Goal: Task Accomplishment & Management: Manage account settings

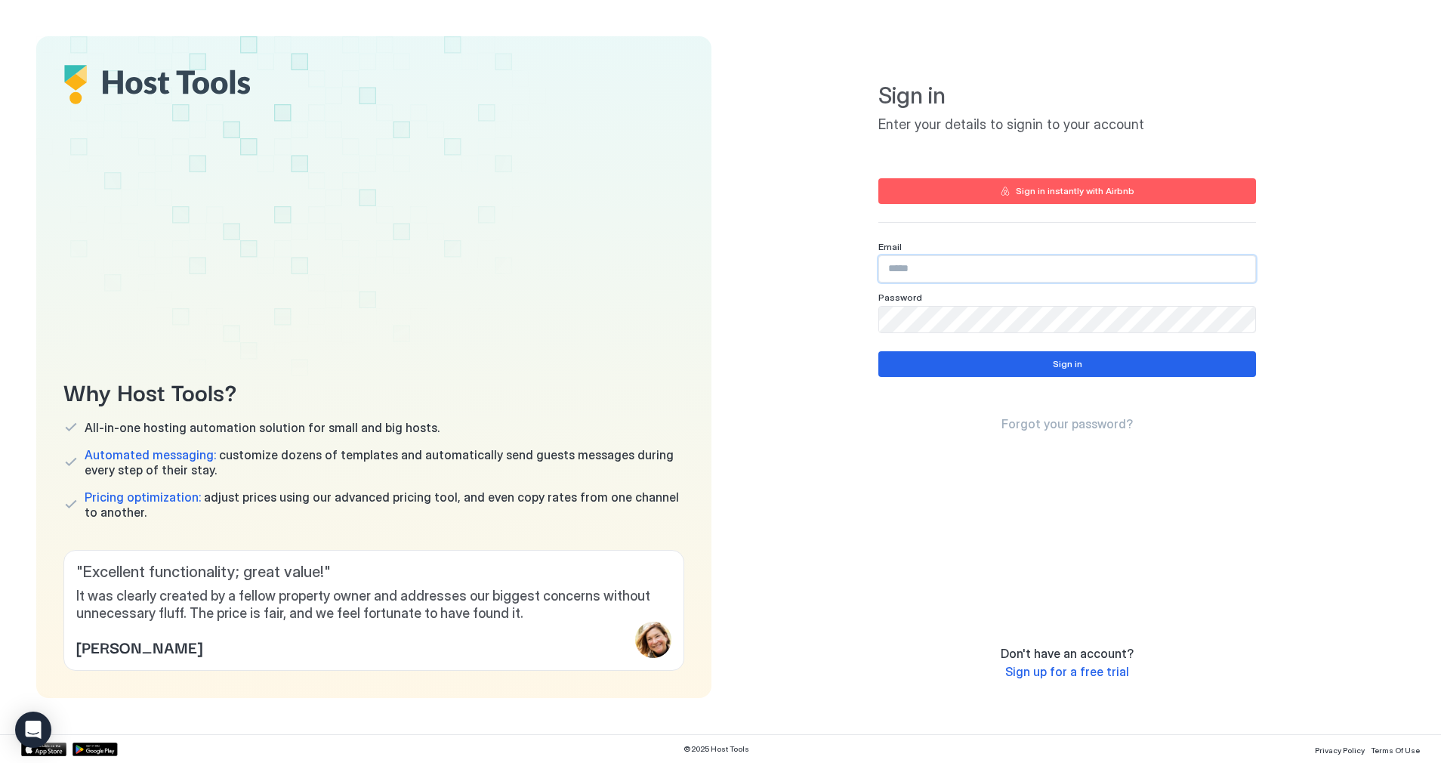
click at [940, 265] on input "Input Field" at bounding box center [1067, 269] width 376 height 26
type input "**********"
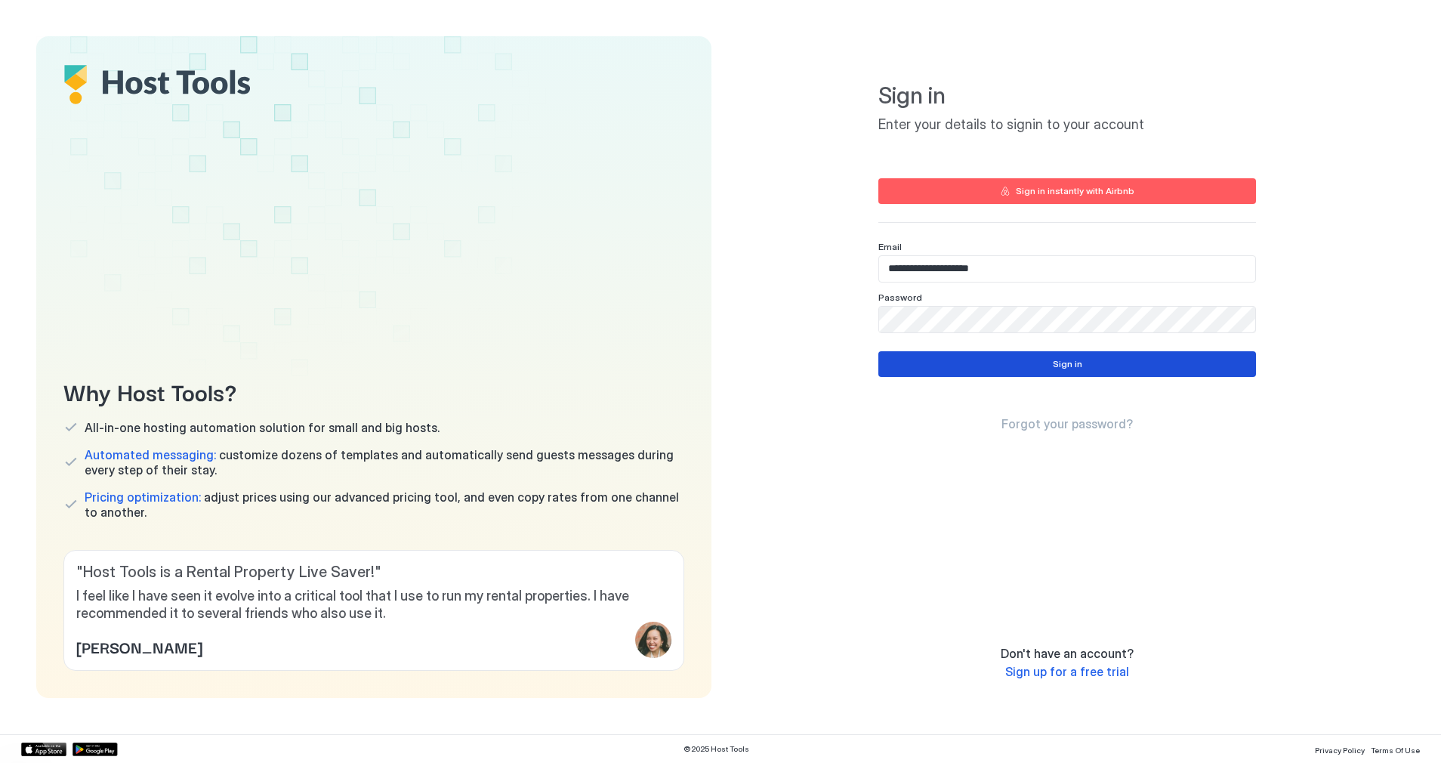
click at [991, 360] on button "Sign in" at bounding box center [1067, 364] width 378 height 26
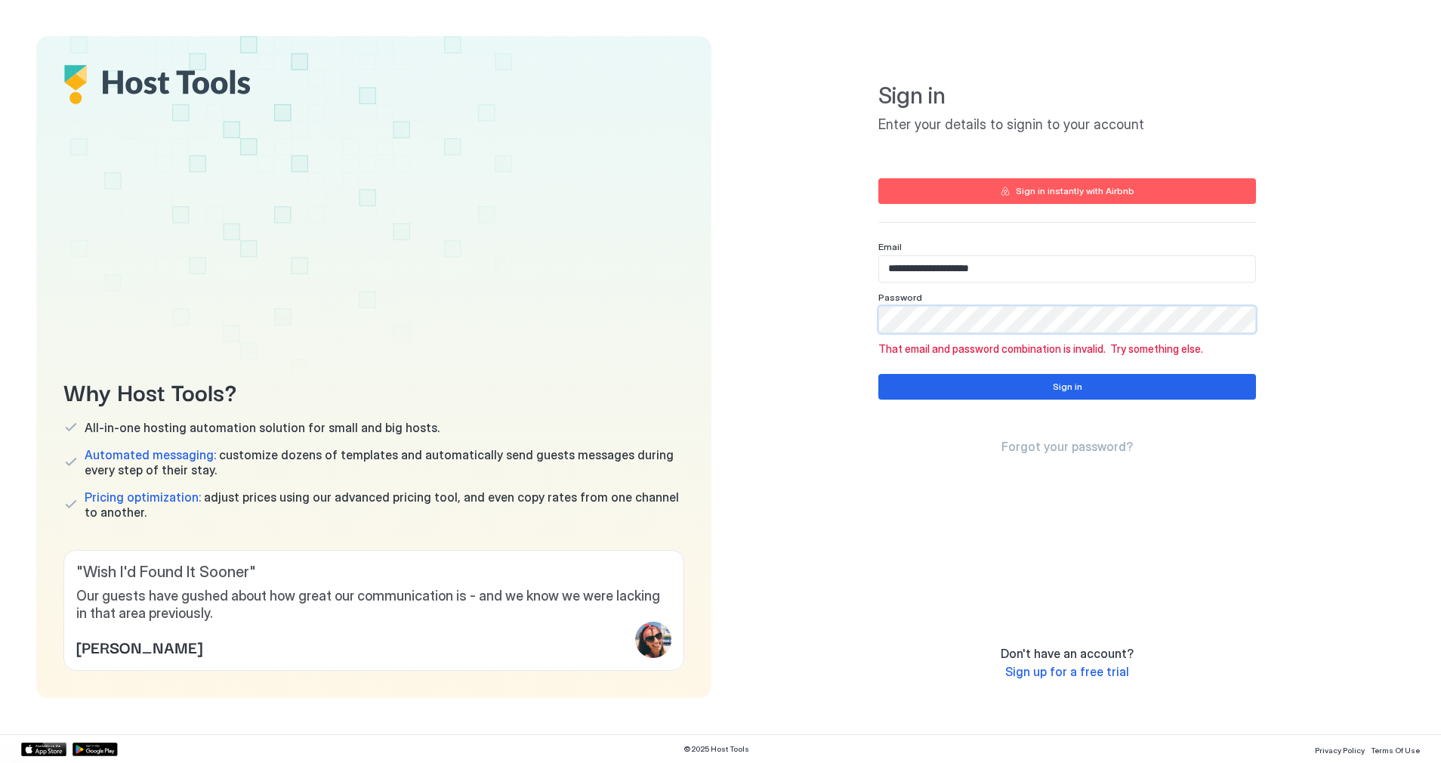
click at [649, 295] on div "Why Host Tools? All-in-one hosting automation solution for small and big hosts.…" at bounding box center [720, 367] width 1369 height 662
click at [1004, 390] on button "Sign in" at bounding box center [1067, 387] width 378 height 26
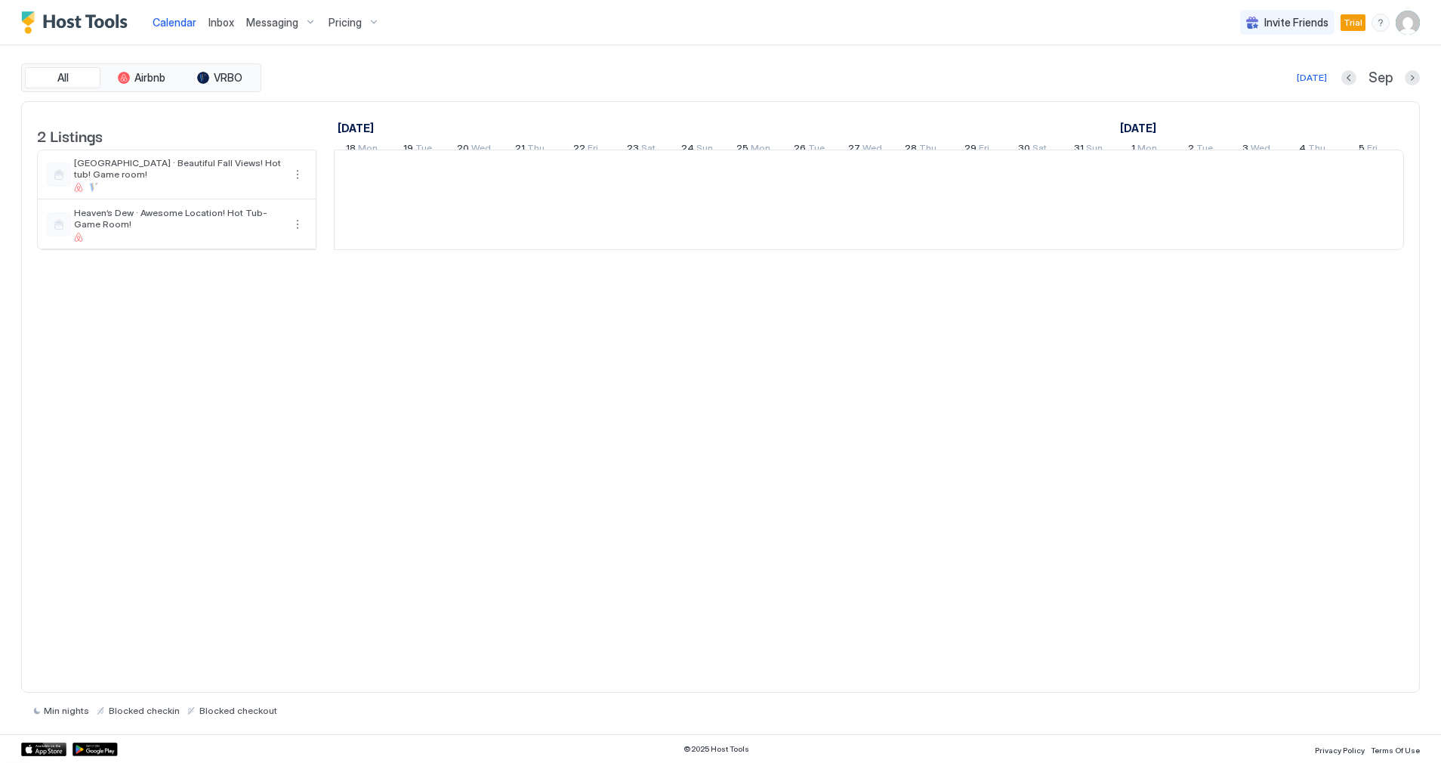
scroll to position [0, 839]
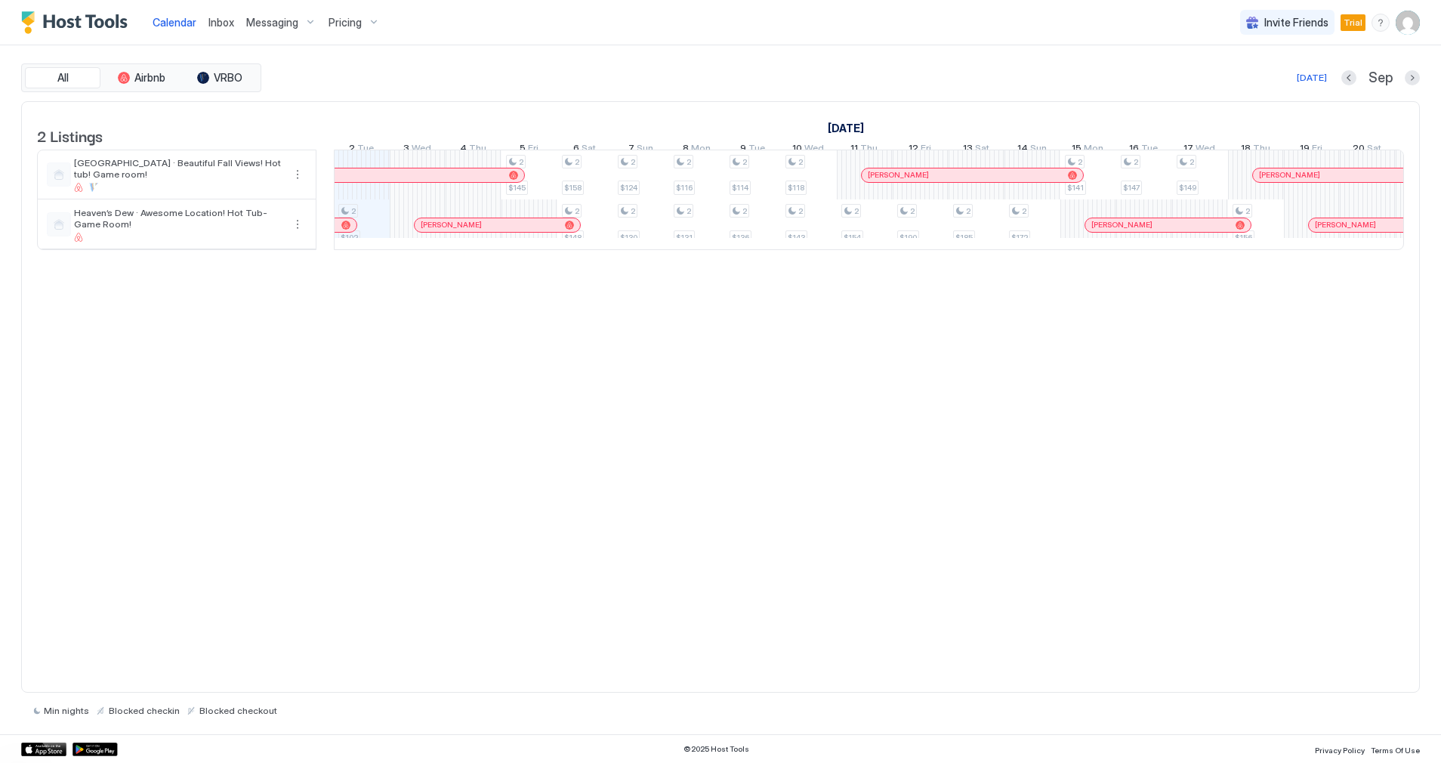
click at [260, 29] on span "Messaging" at bounding box center [272, 23] width 52 height 14
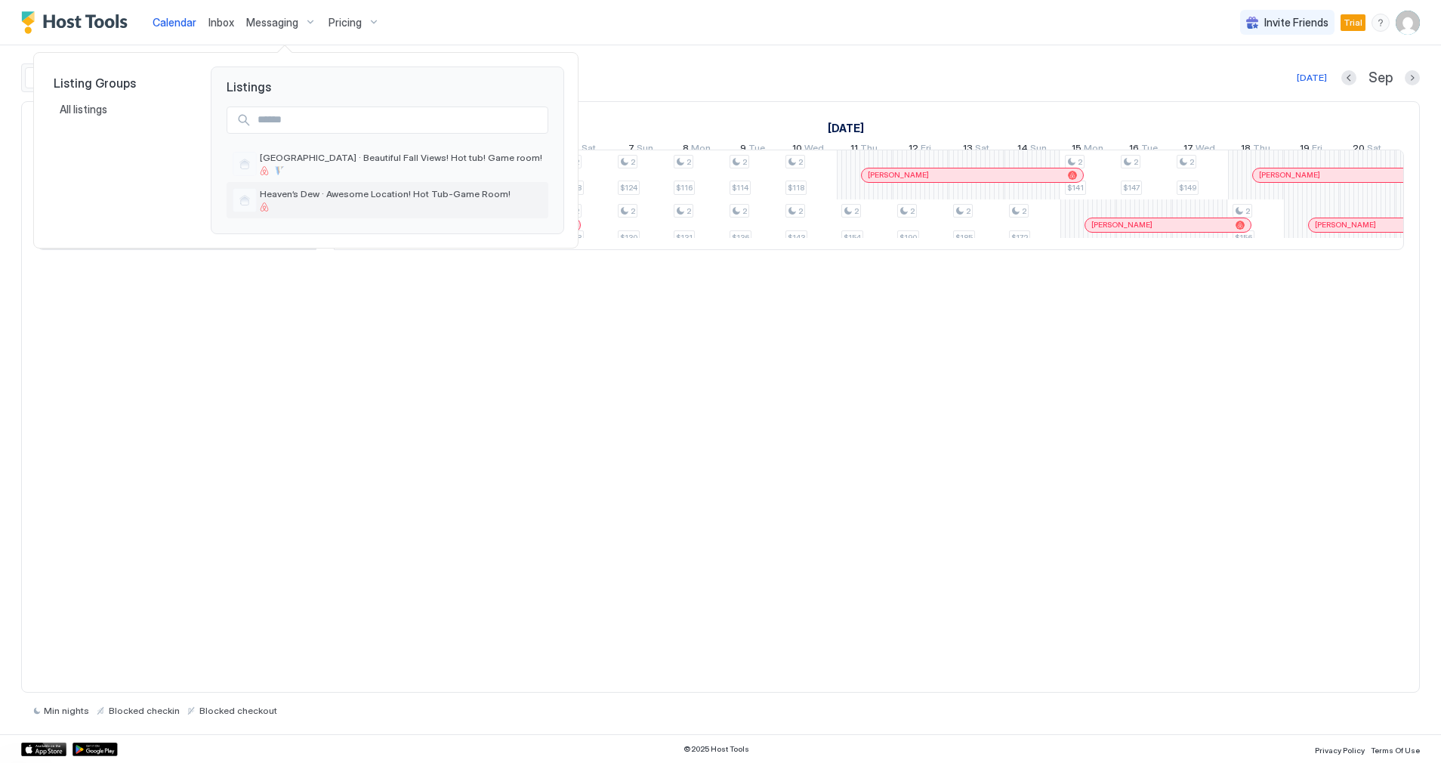
click at [348, 188] on span "Heaven’s Dew · Awesome Location! Hot Tub-Game Room!" at bounding box center [401, 193] width 282 height 11
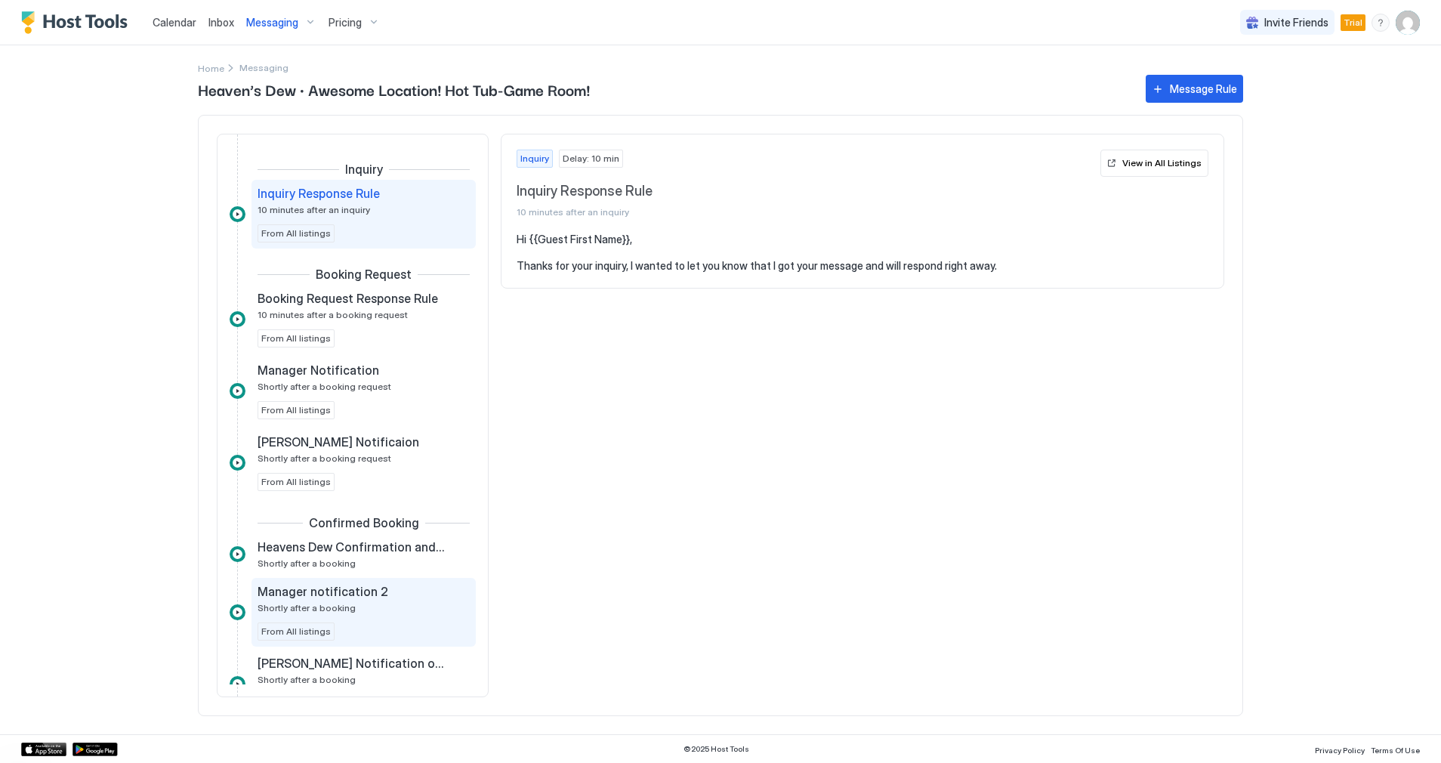
scroll to position [76, 0]
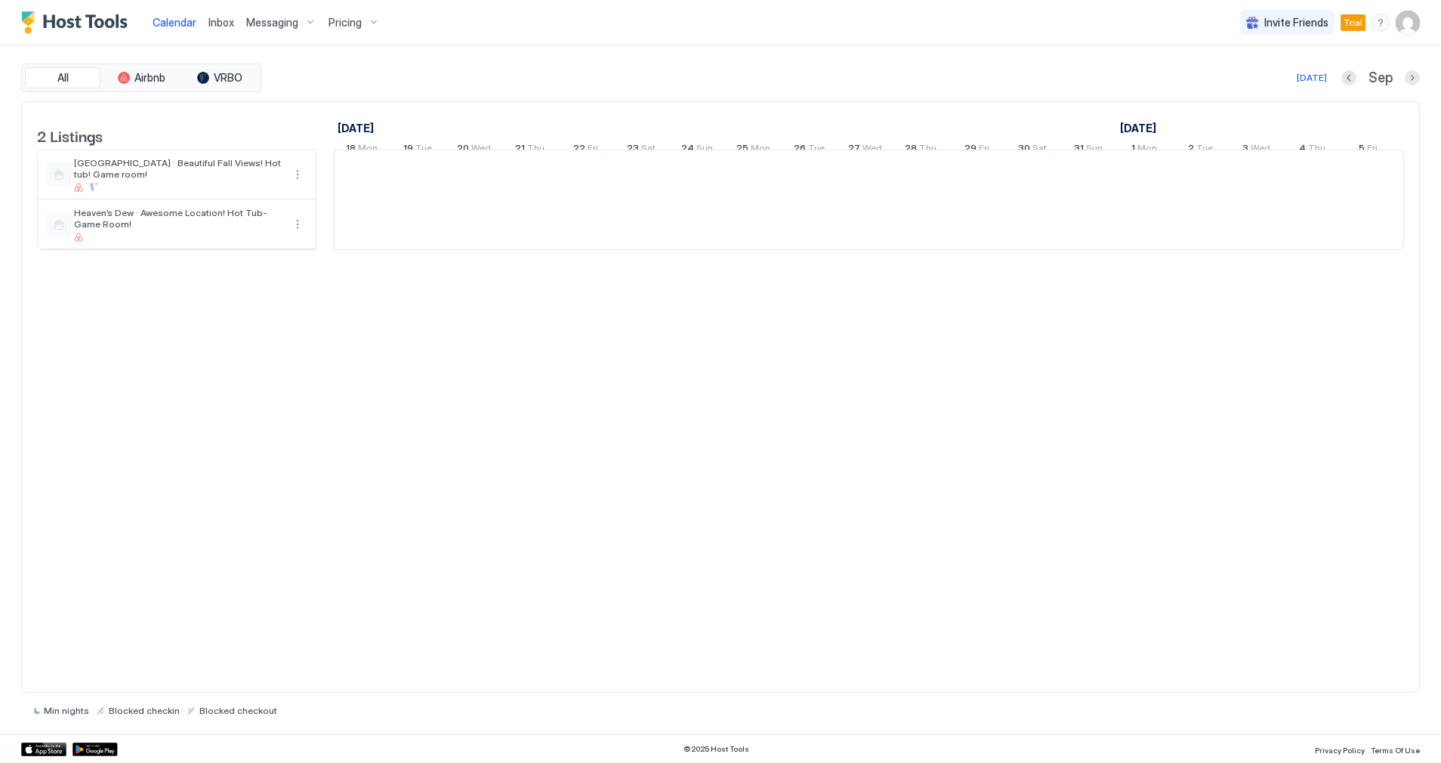
scroll to position [0, 839]
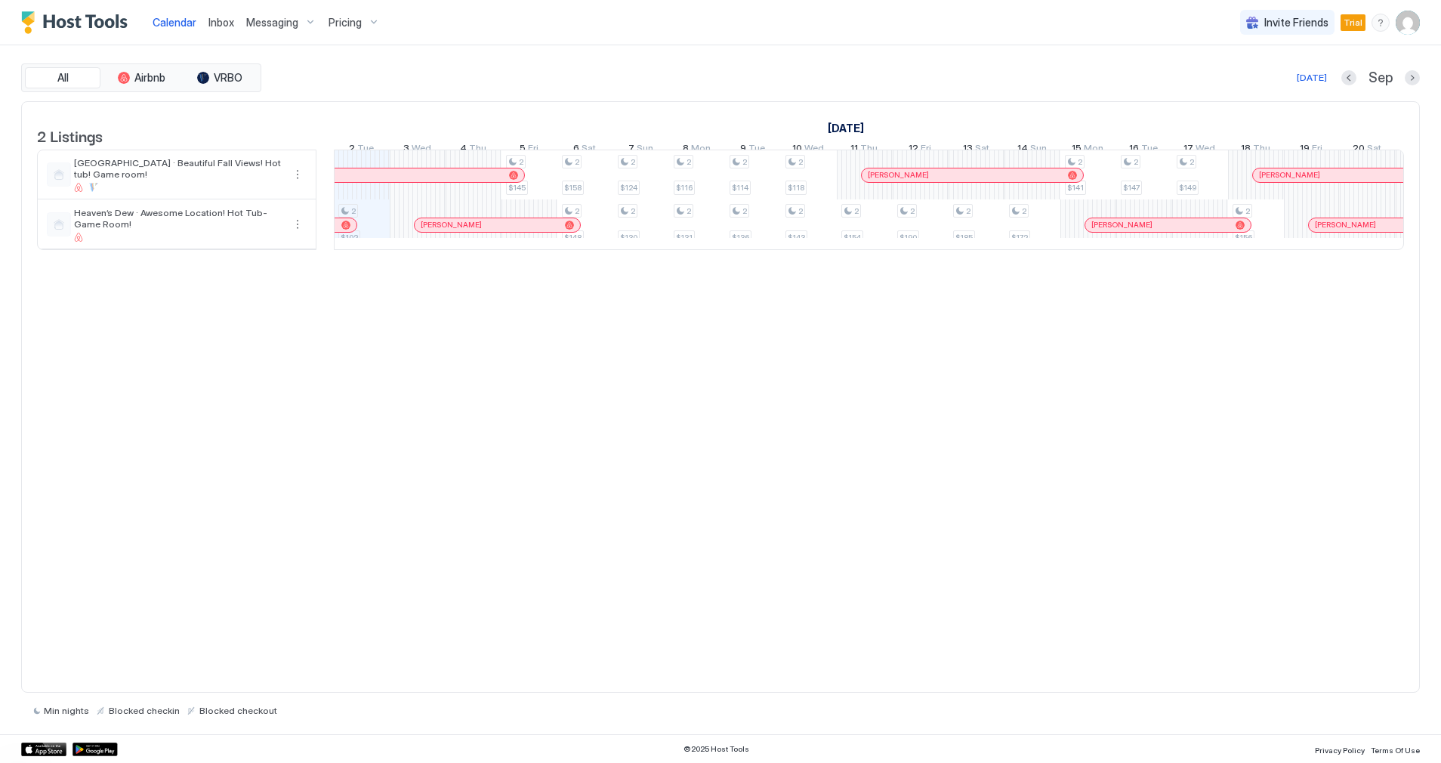
click at [252, 28] on span "Messaging" at bounding box center [272, 23] width 52 height 14
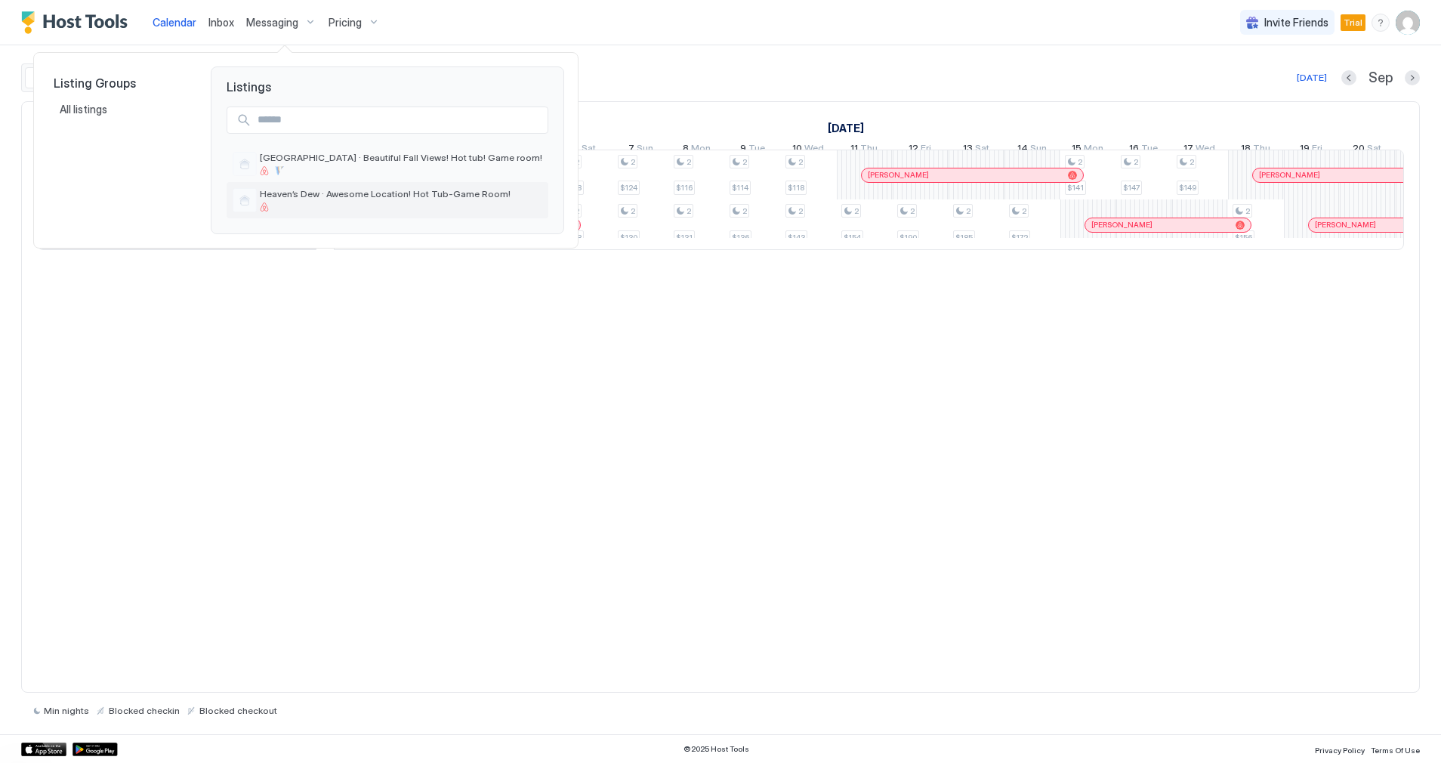
click at [420, 196] on span "Heaven’s Dew · Awesome Location! Hot Tub-Game Room!" at bounding box center [401, 193] width 282 height 11
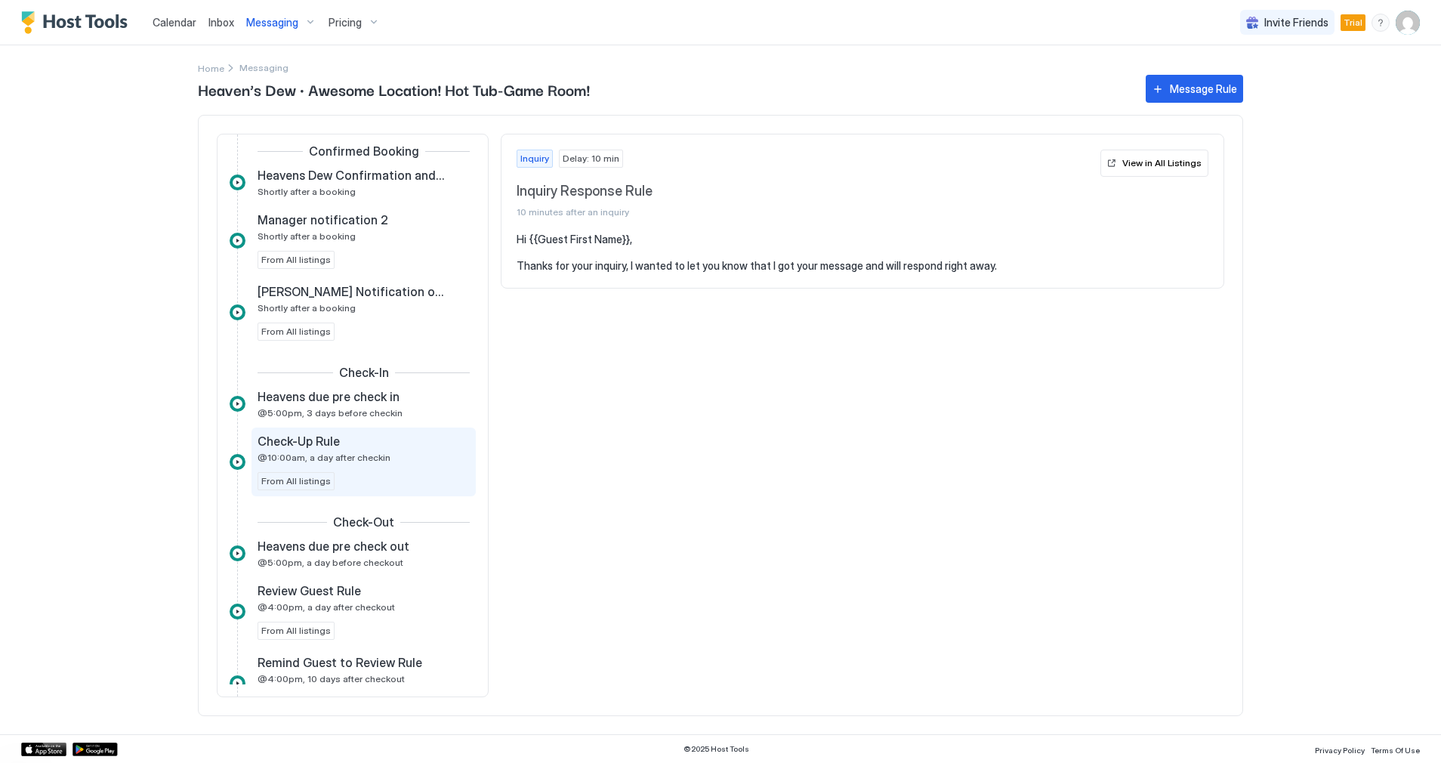
scroll to position [378, 0]
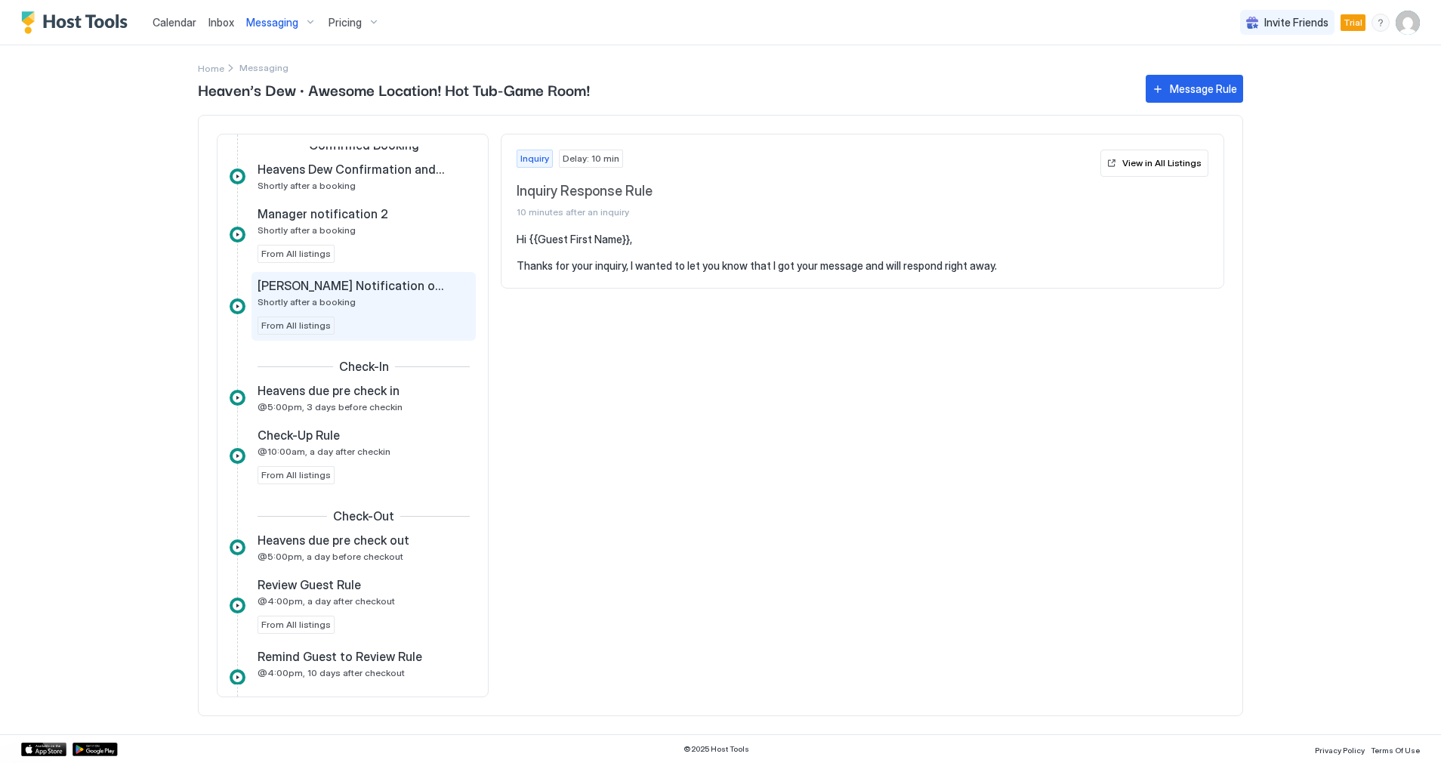
click at [360, 304] on div "[PERSON_NAME] Notification of Confirmation Shortly after a booking" at bounding box center [353, 292] width 191 height 29
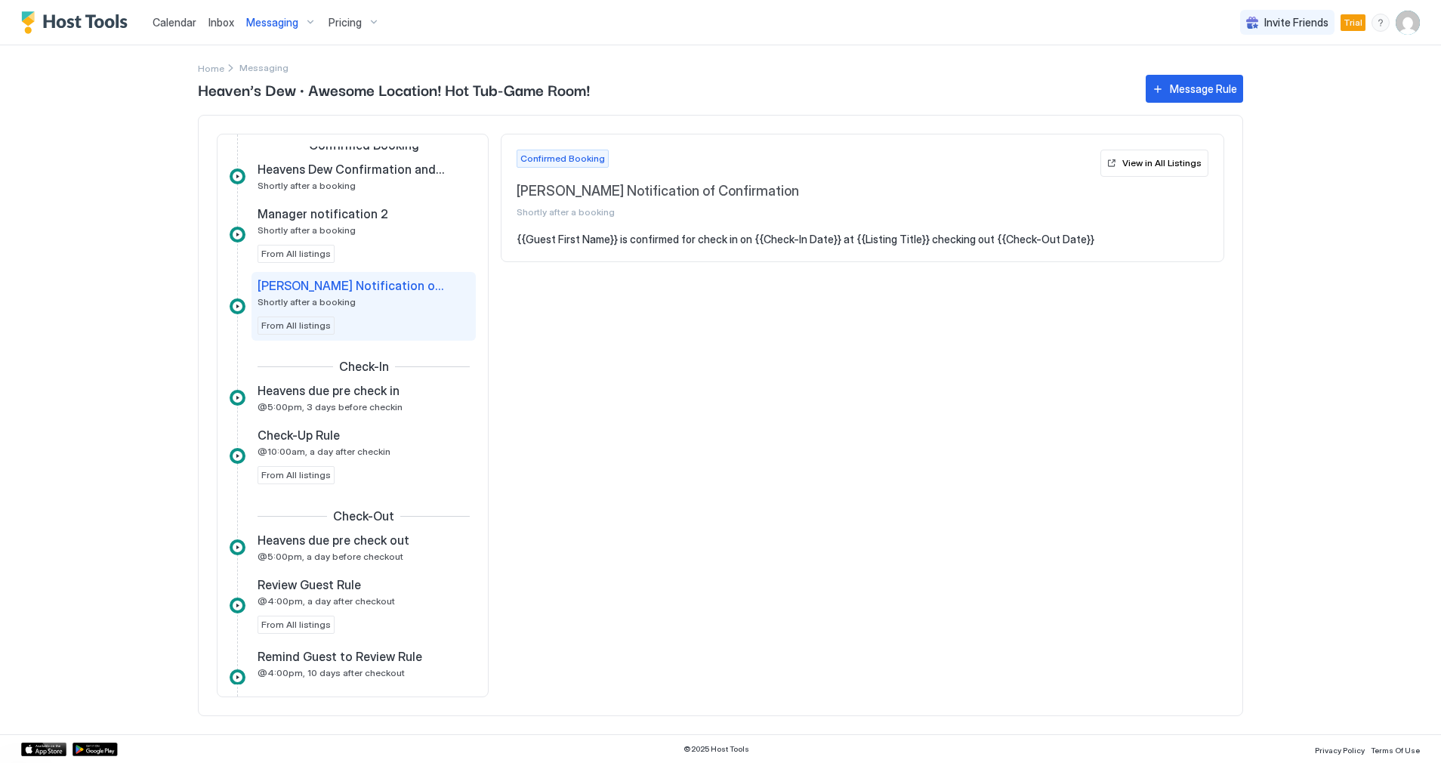
click at [567, 160] on span "Confirmed Booking" at bounding box center [562, 159] width 85 height 14
click at [1143, 169] on div "View in All Listings" at bounding box center [1161, 163] width 79 height 14
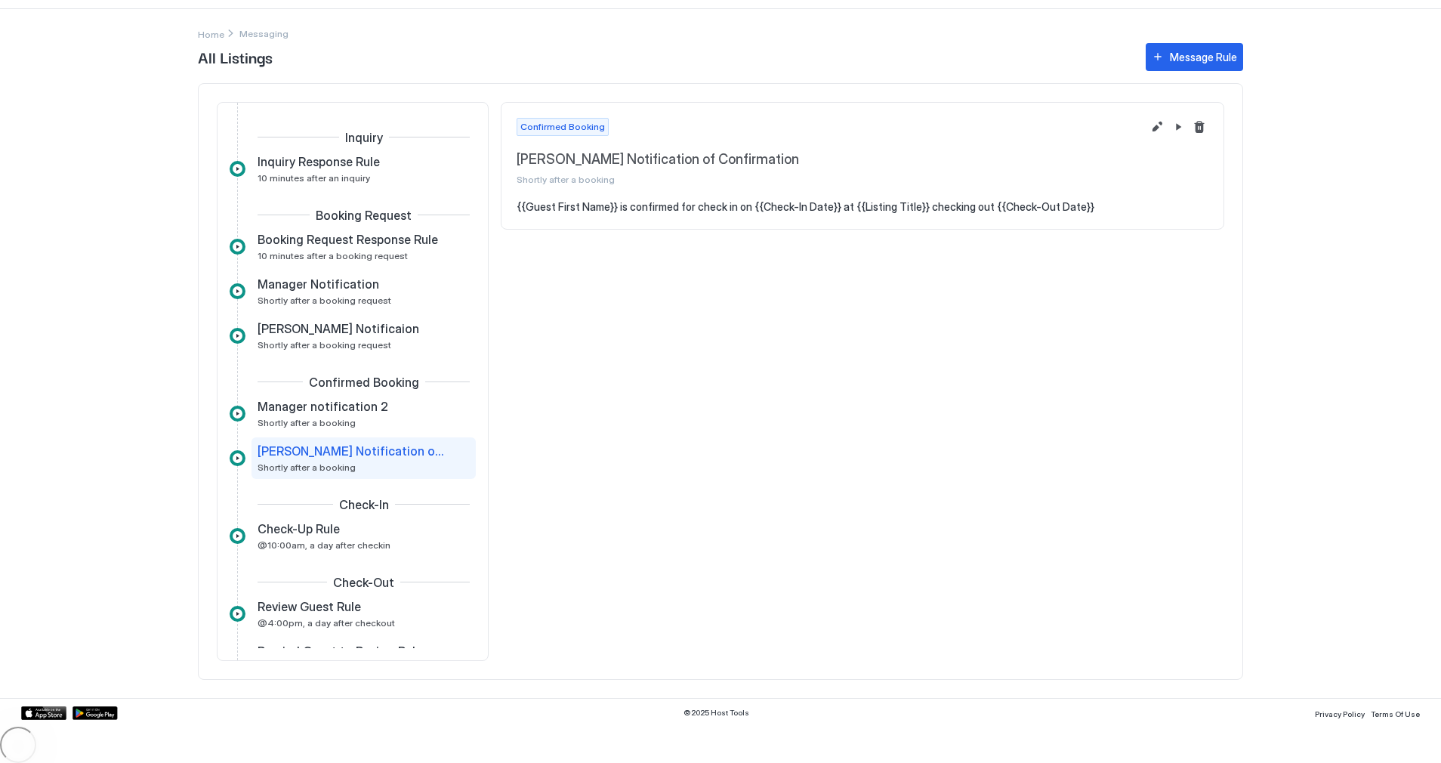
scroll to position [76, 0]
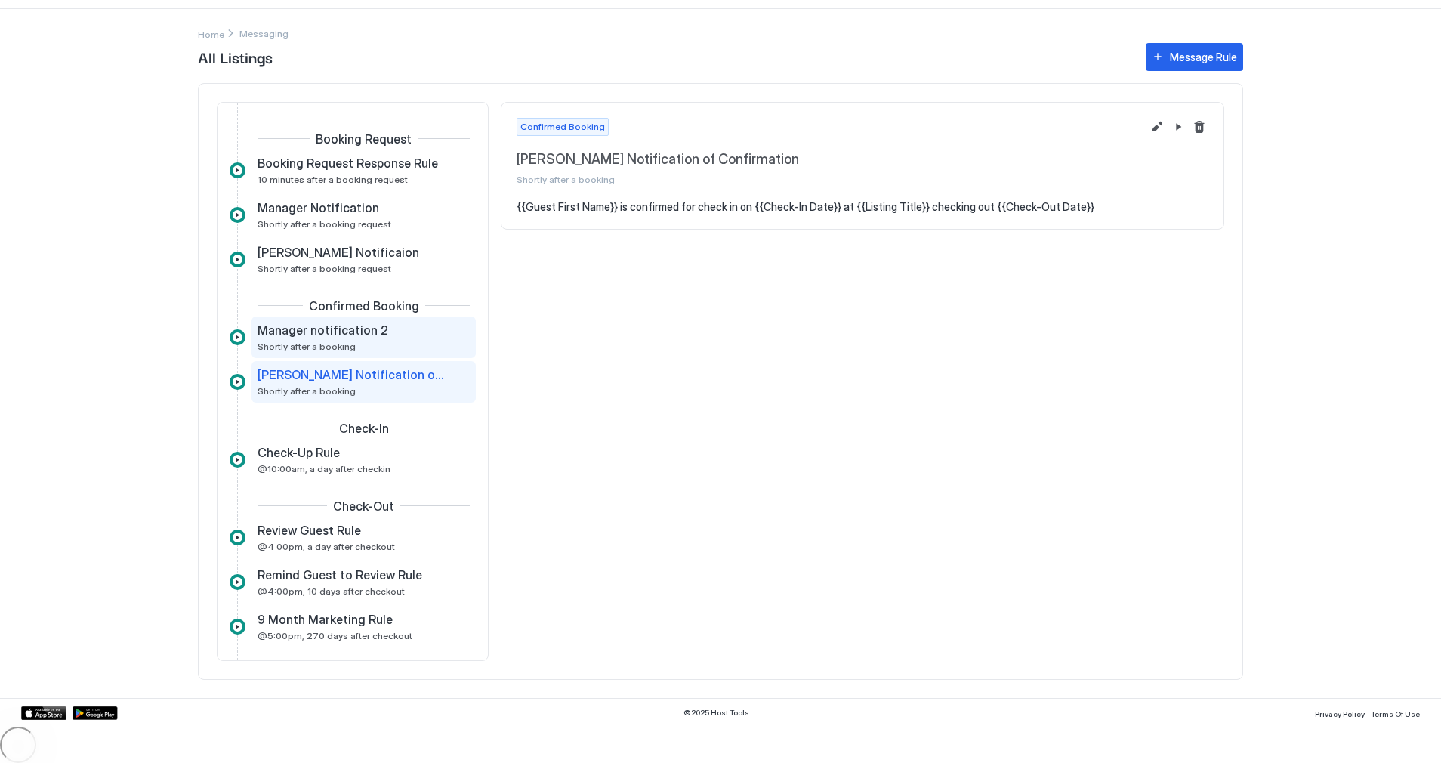
click at [358, 338] on div "Manager notification 2 Shortly after a booking" at bounding box center [353, 337] width 191 height 29
click at [353, 373] on span "[PERSON_NAME] Notification of Confirmation" at bounding box center [352, 374] width 188 height 15
click at [1156, 130] on button "Edit message rule" at bounding box center [1157, 127] width 18 height 18
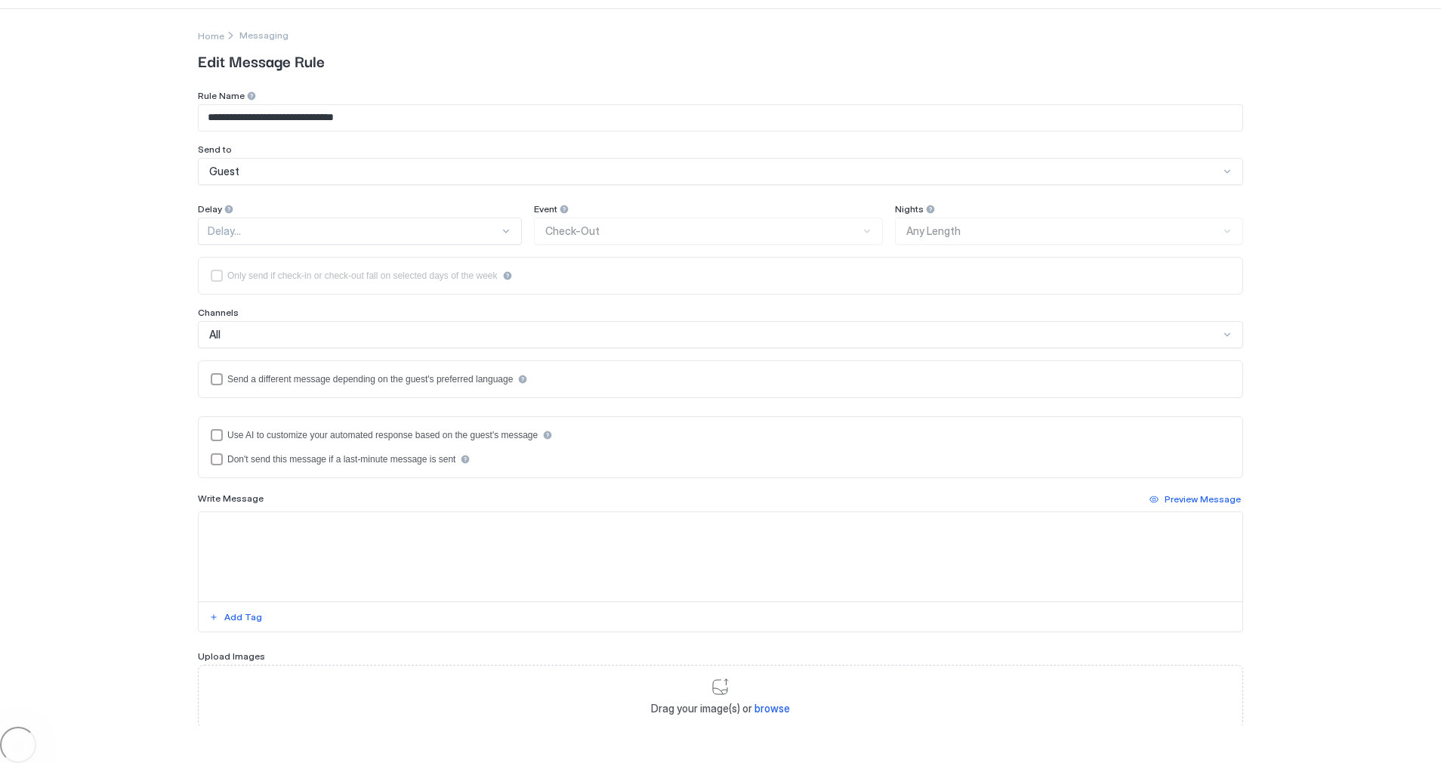
type textarea "**********"
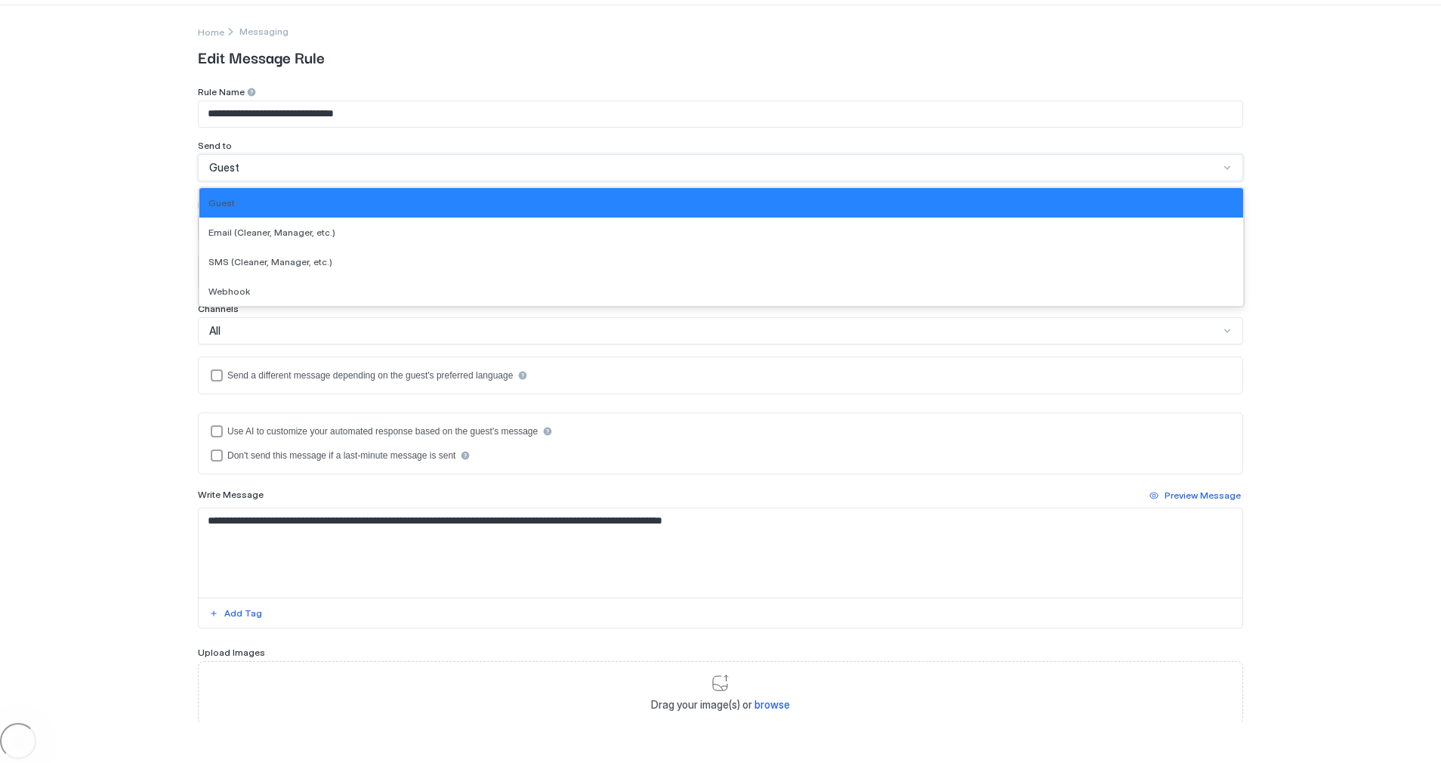
click at [248, 163] on div "Guest" at bounding box center [714, 168] width 1010 height 14
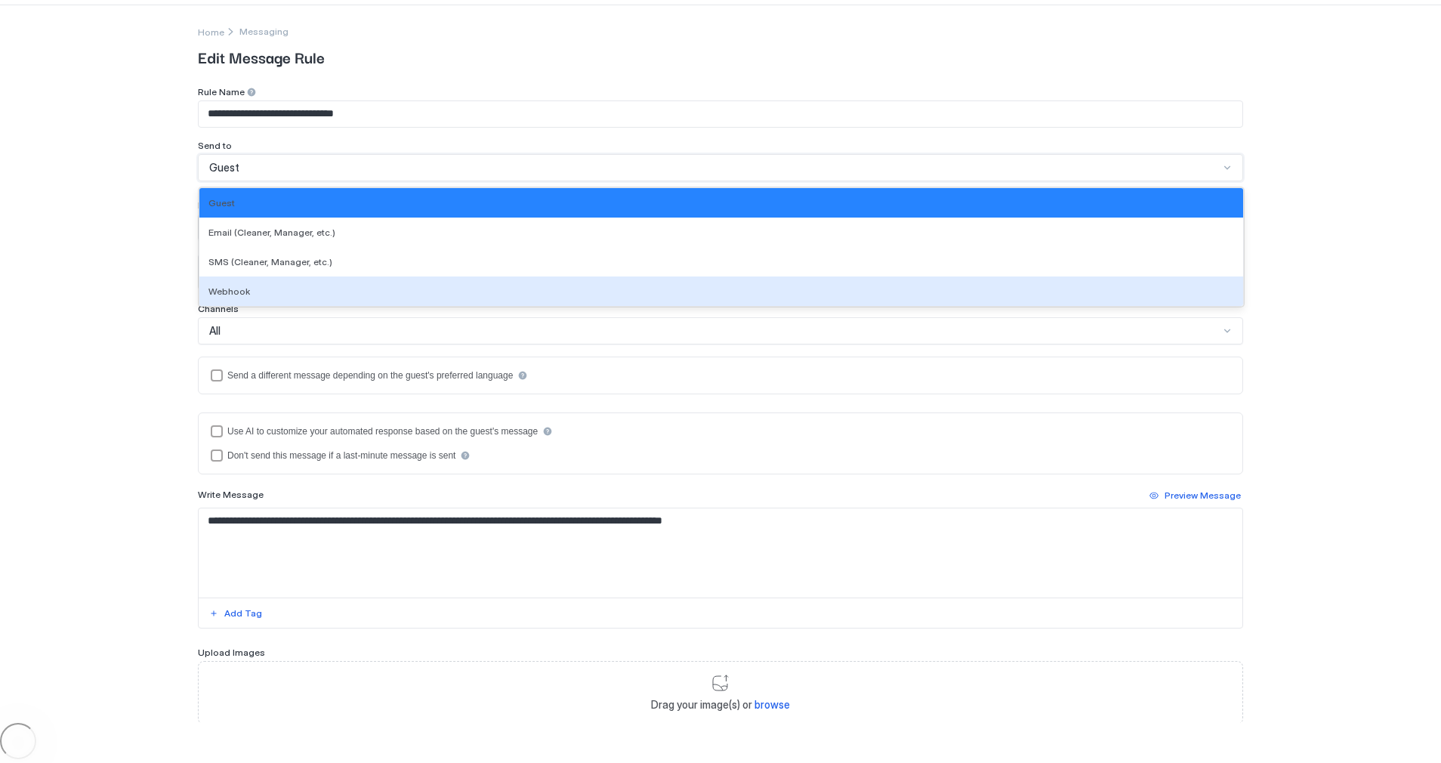
click at [86, 276] on div "**********" at bounding box center [720, 341] width 1441 height 763
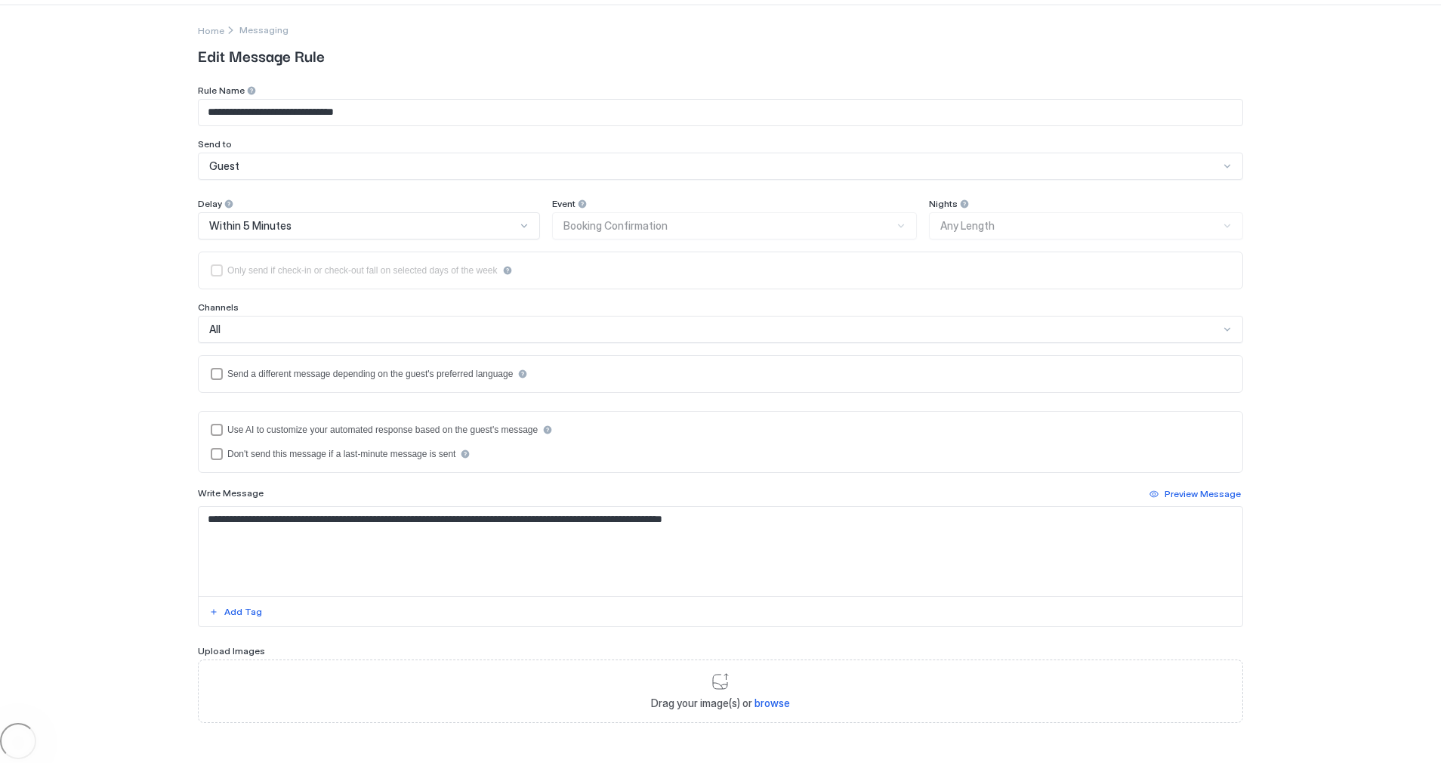
scroll to position [0, 0]
click at [249, 166] on div "Guest" at bounding box center [714, 168] width 1010 height 14
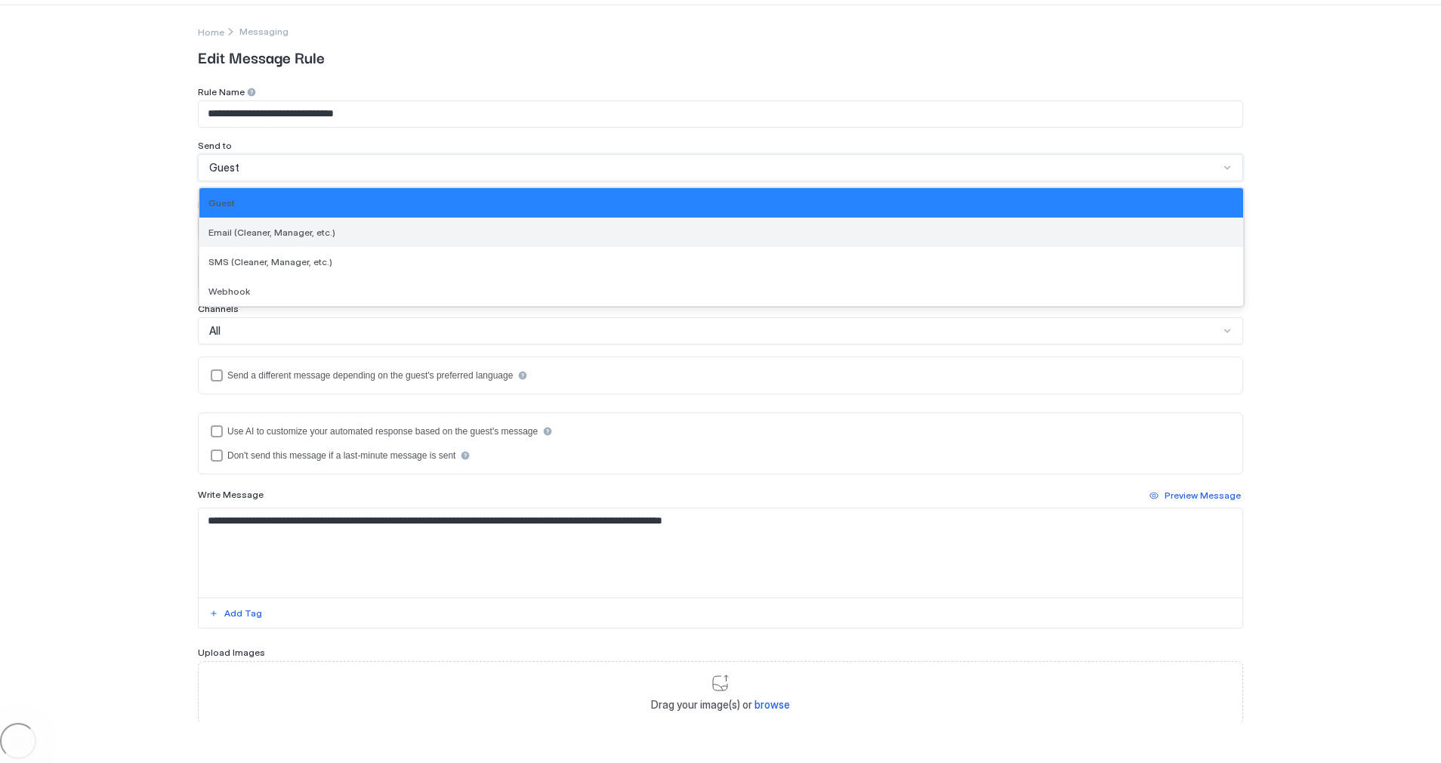
click at [261, 239] on div "Email (Cleaner, Manager, etc.)" at bounding box center [721, 232] width 1044 height 29
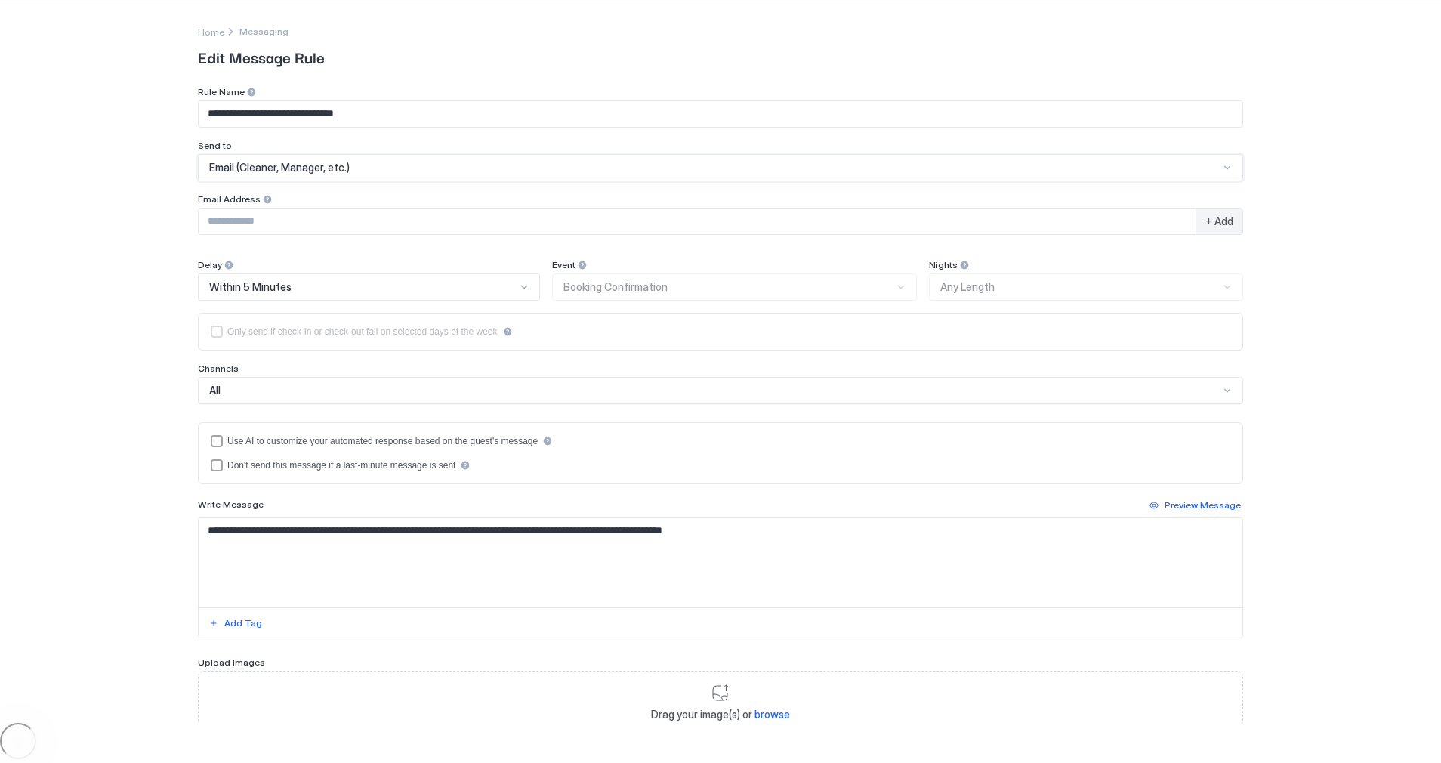
click at [261, 180] on div "Email (Cleaner, Manager, etc.)" at bounding box center [720, 167] width 1045 height 27
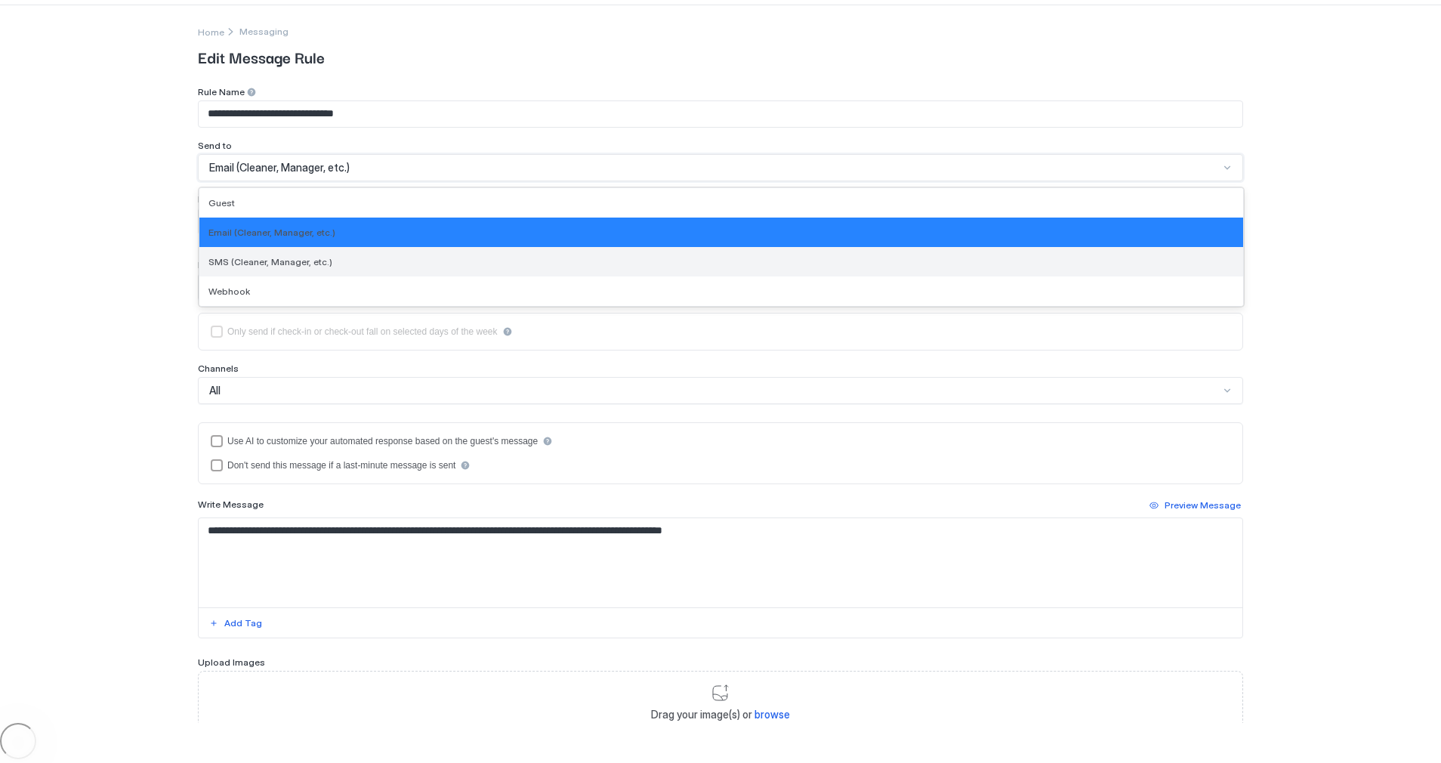
click at [265, 257] on span "SMS (Cleaner, Manager, etc.)" at bounding box center [270, 261] width 124 height 11
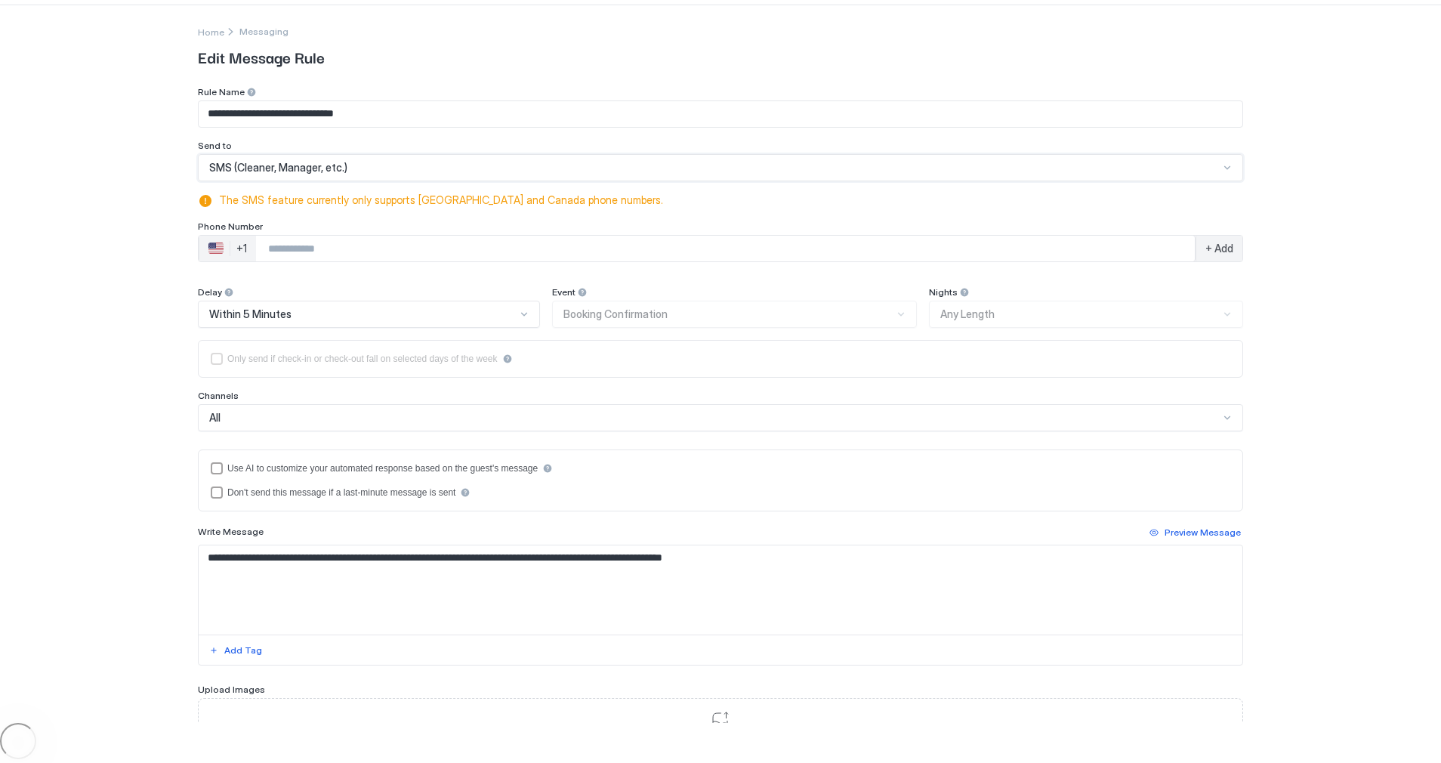
click at [304, 250] on input "Phone Number input" at bounding box center [725, 248] width 939 height 27
click at [415, 248] on input "*******" at bounding box center [725, 248] width 939 height 27
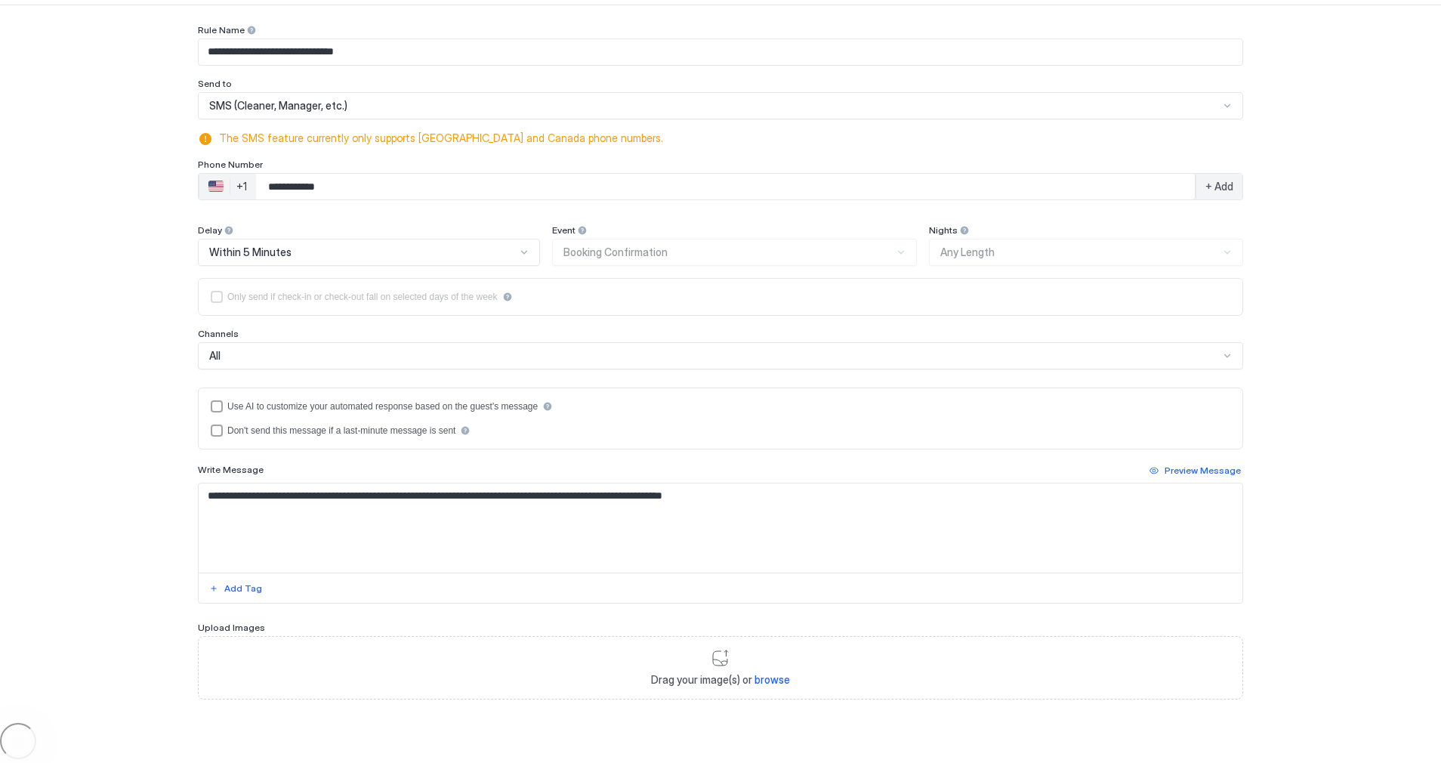
scroll to position [140, 0]
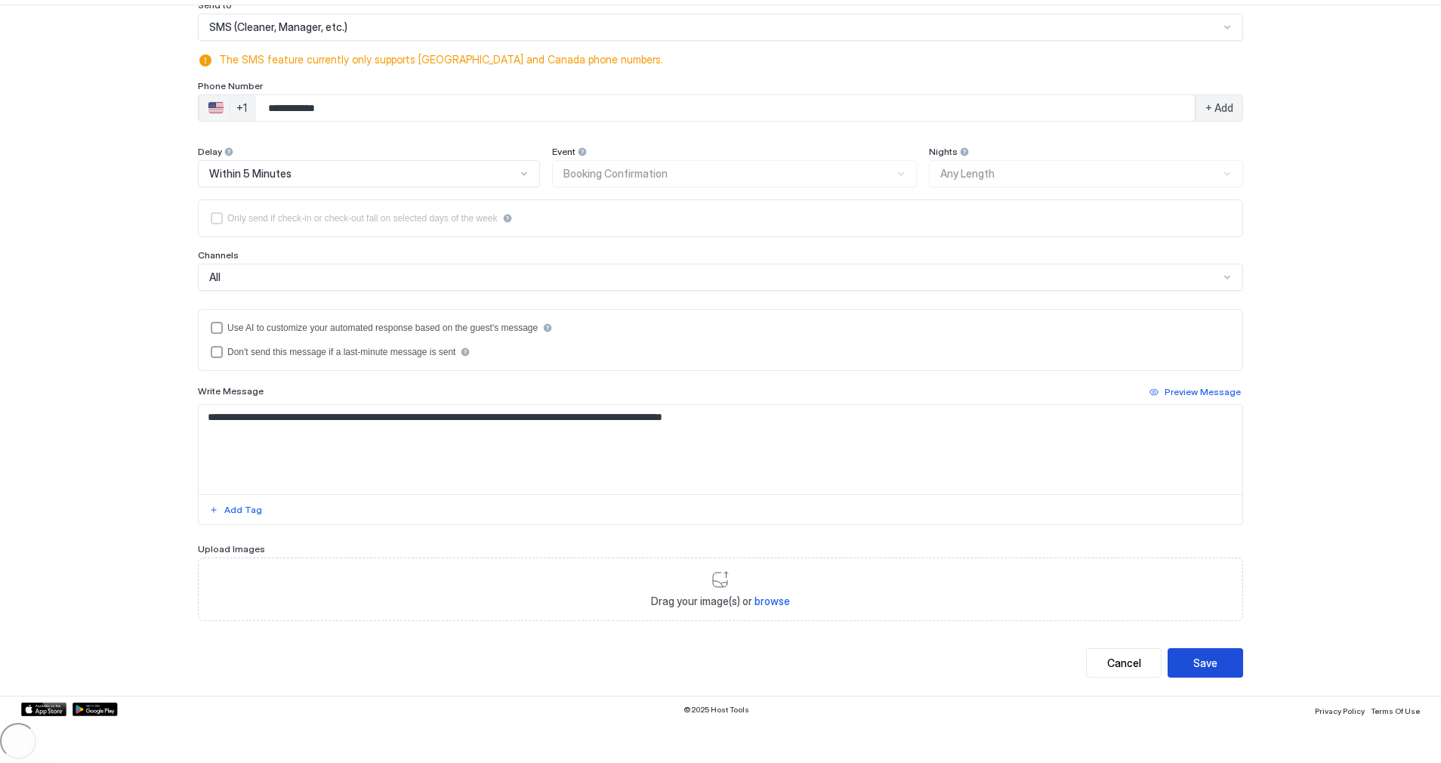
type input "**********"
click at [1207, 653] on button "Save" at bounding box center [1206, 662] width 76 height 29
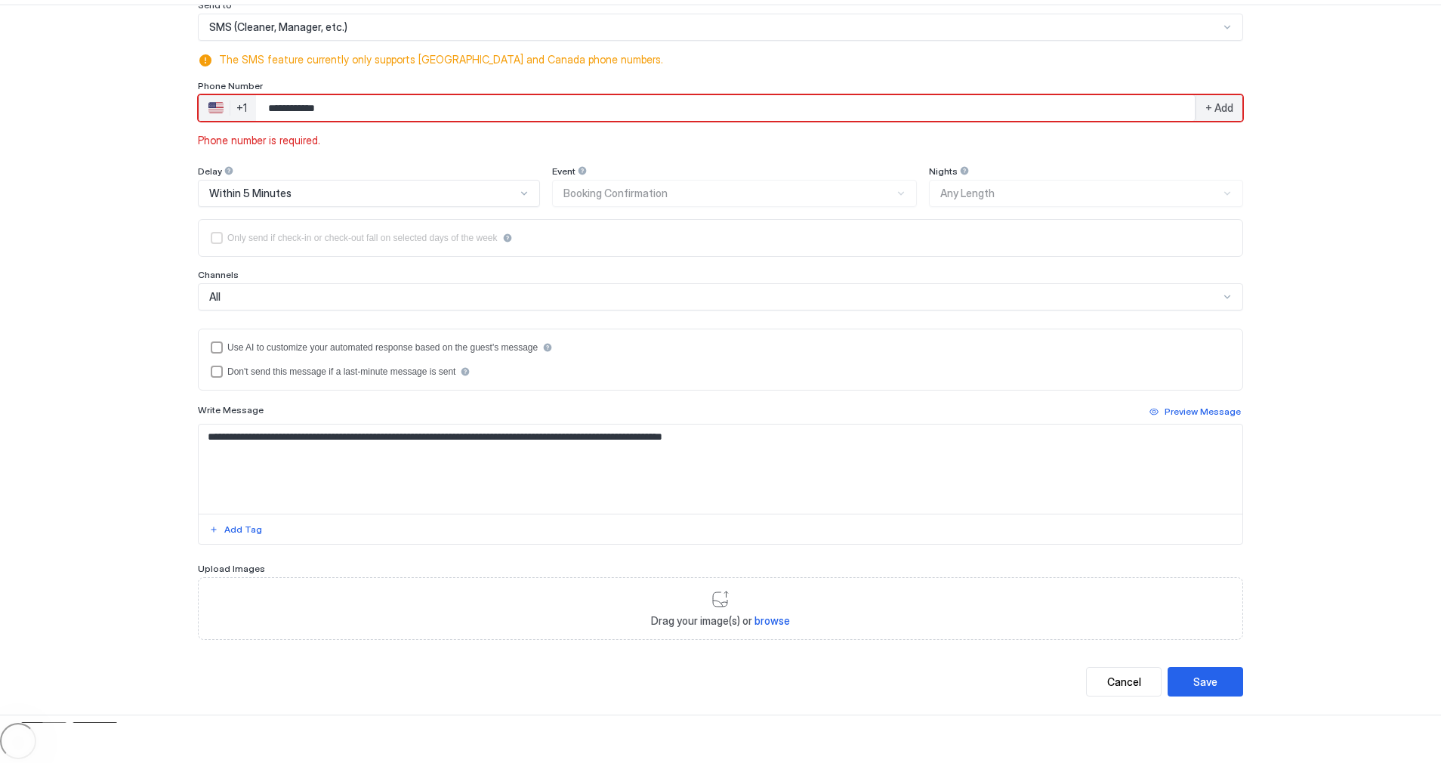
click at [1210, 113] on span "+ Add" at bounding box center [1219, 108] width 28 height 14
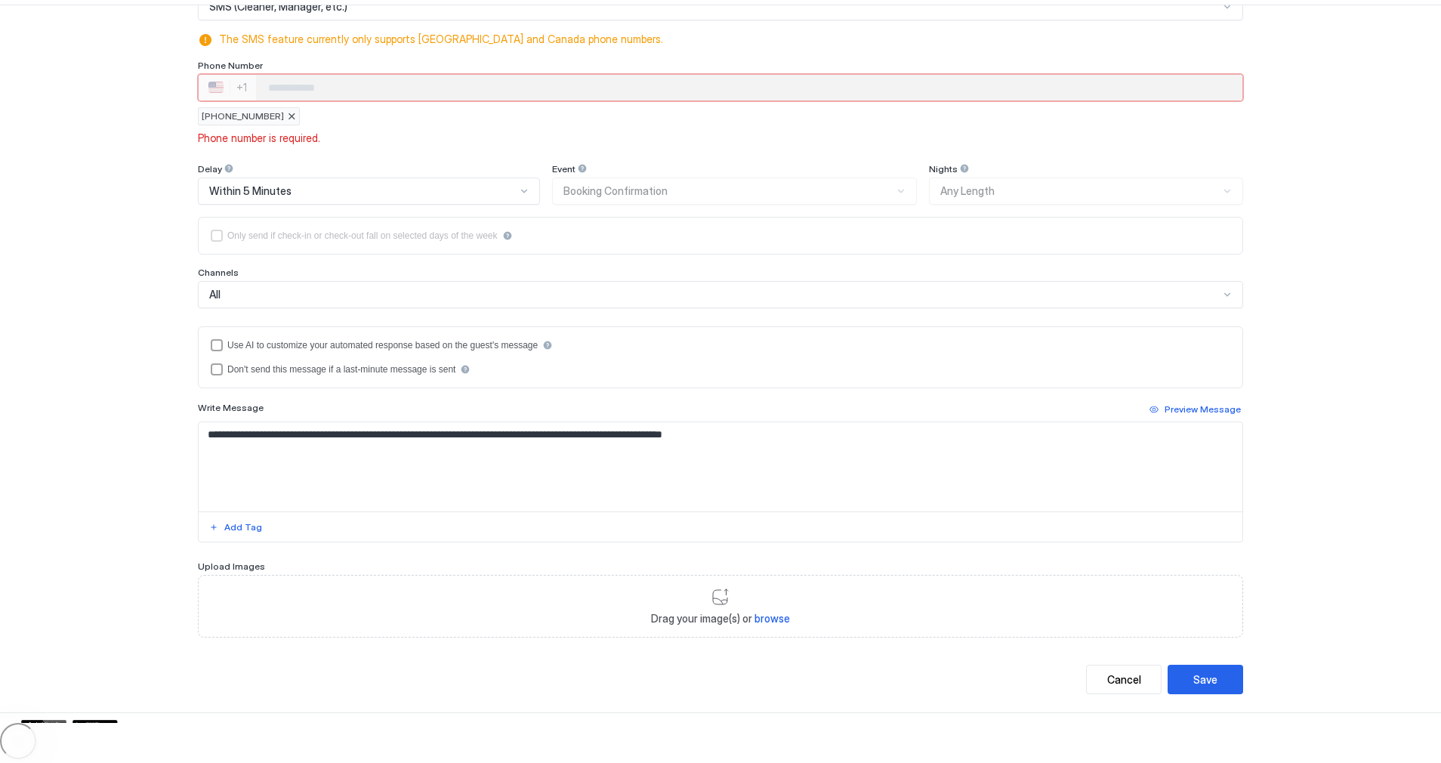
scroll to position [177, 0]
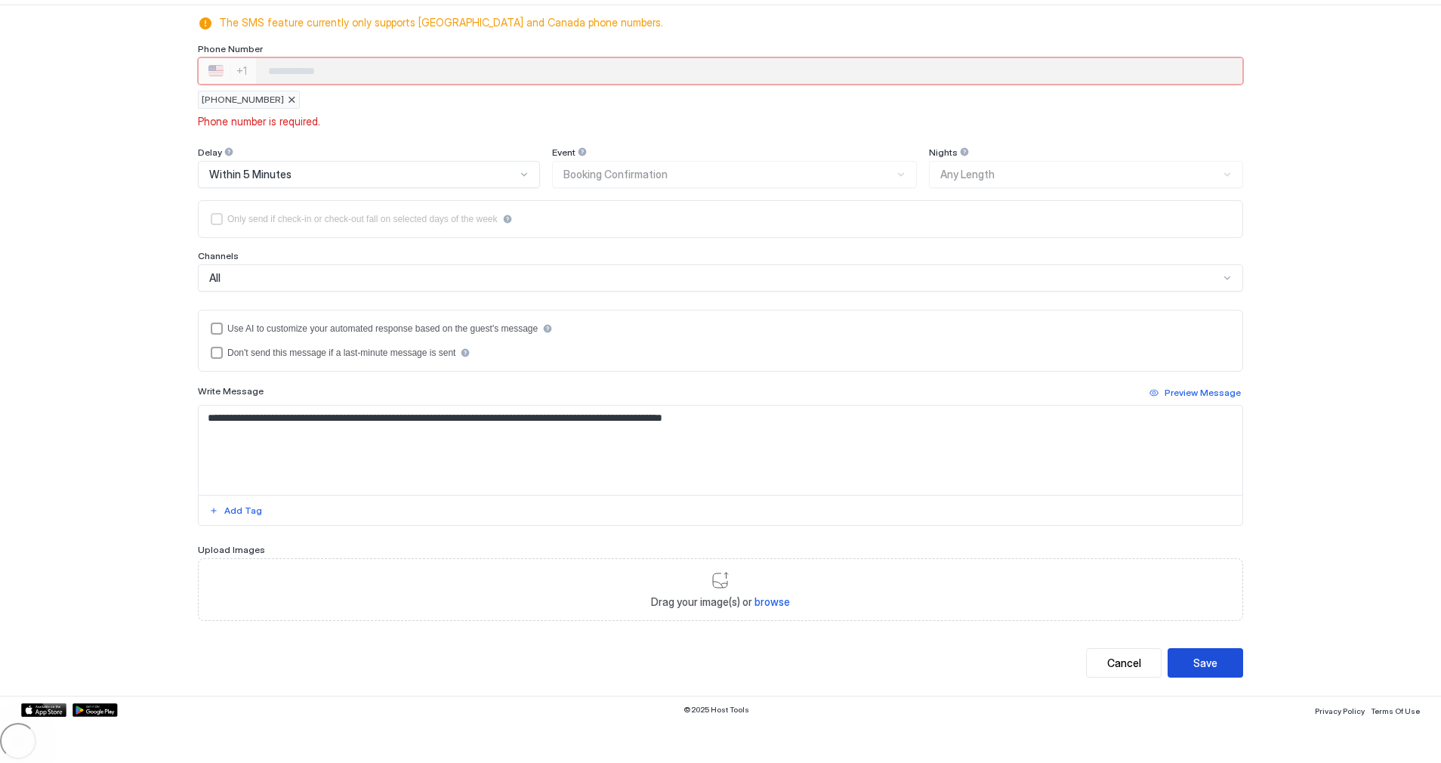
click at [1204, 654] on button "Save" at bounding box center [1206, 662] width 76 height 29
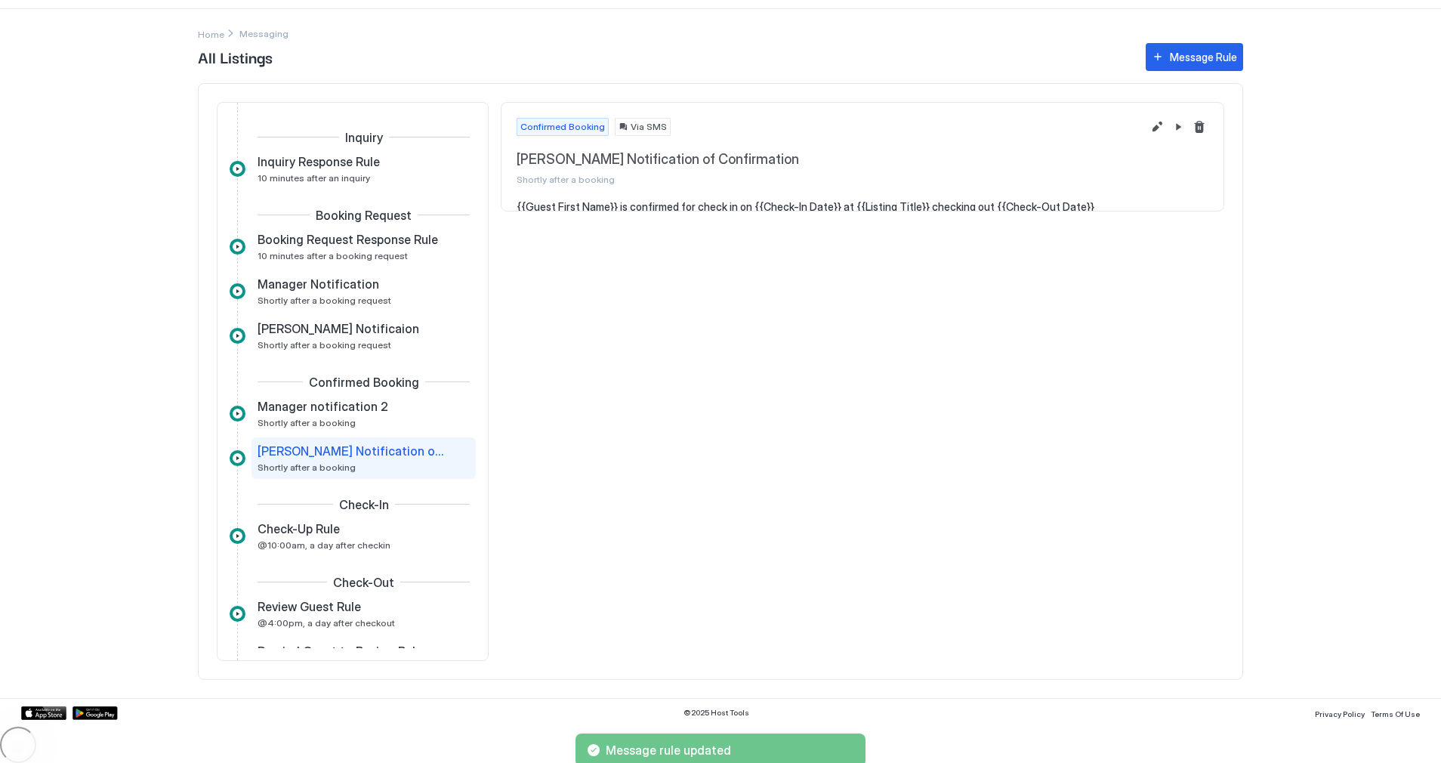
scroll to position [76, 0]
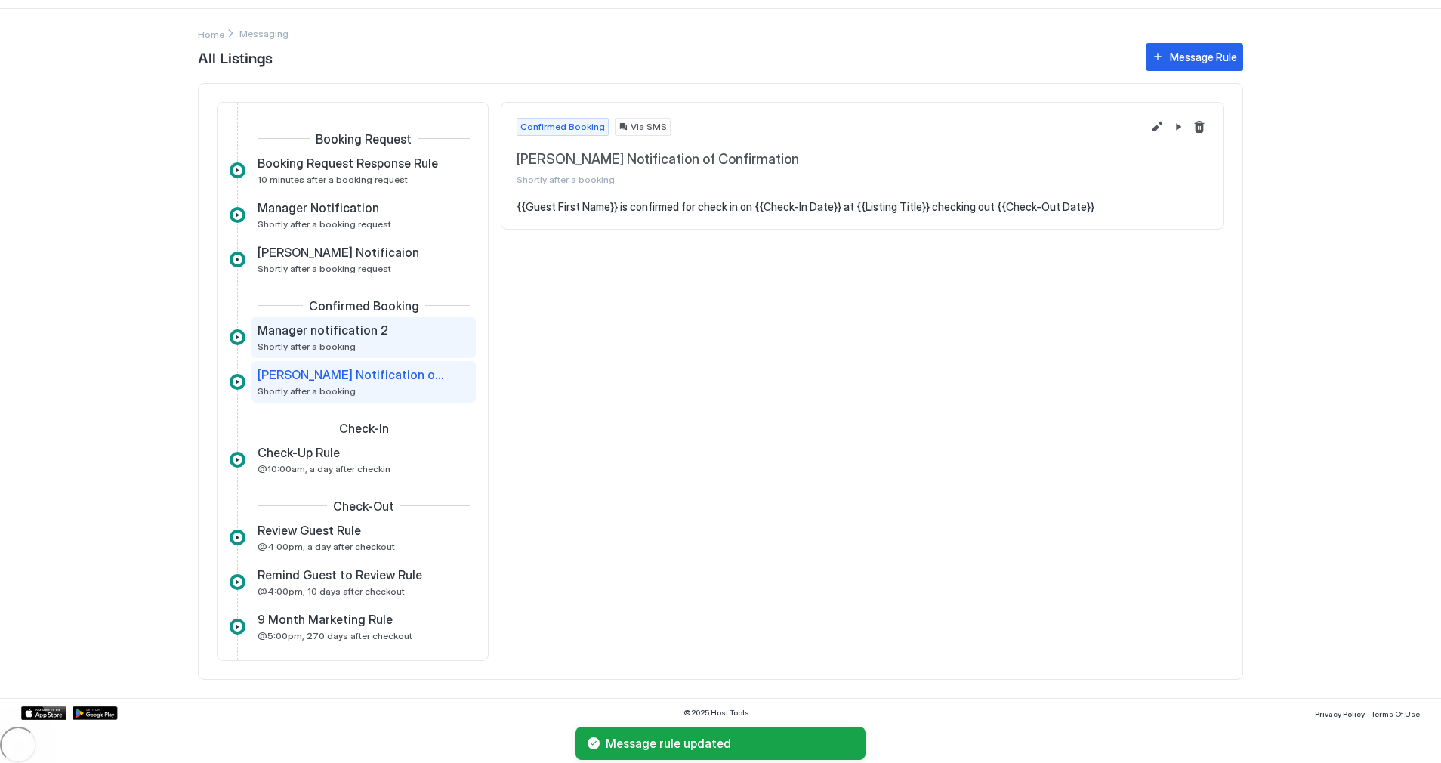
click at [338, 346] on span "Shortly after a booking" at bounding box center [307, 346] width 98 height 11
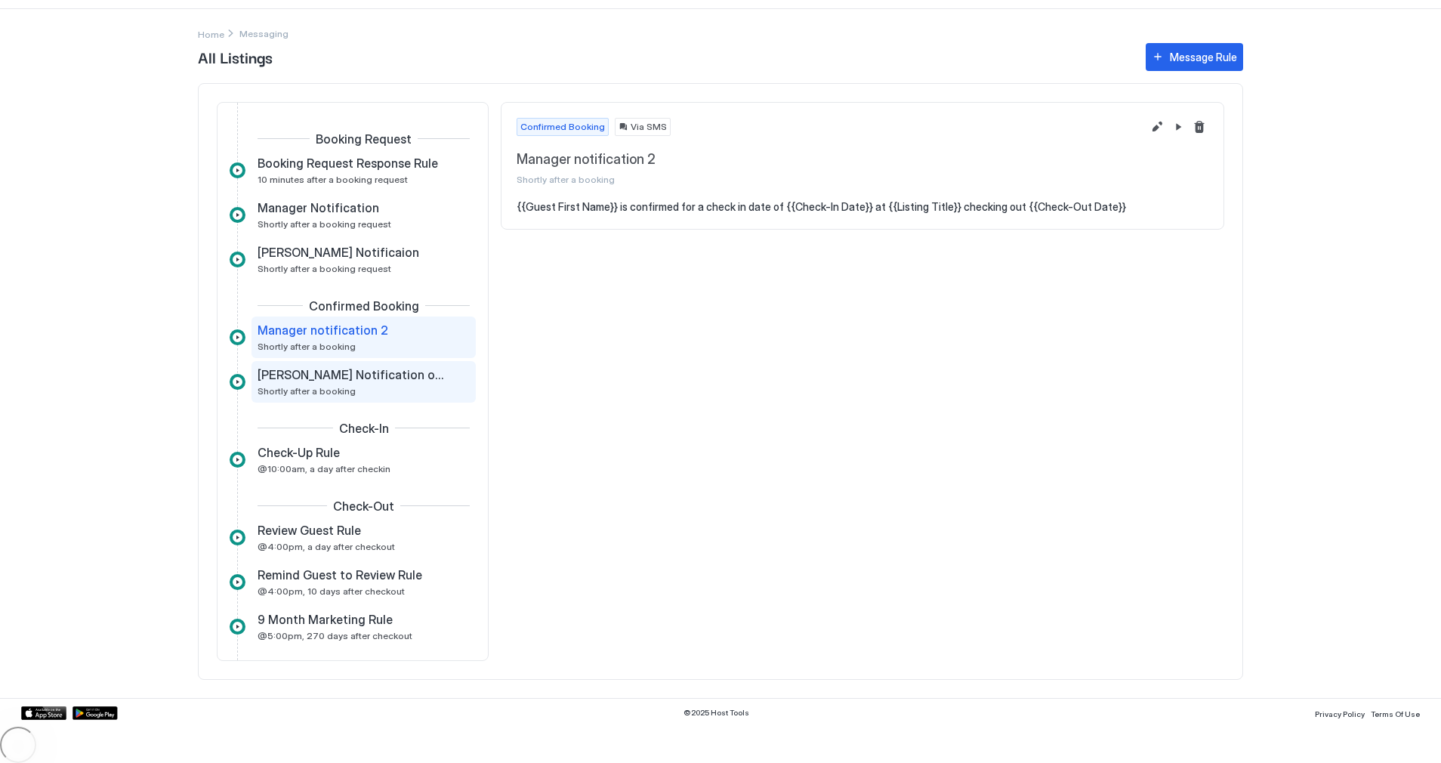
click at [355, 390] on div "[PERSON_NAME] Notification of Confirmation Shortly after a booking" at bounding box center [353, 381] width 191 height 29
click at [413, 344] on div "Manager notification 2 Shortly after a booking" at bounding box center [353, 337] width 191 height 29
click at [409, 386] on div "[PERSON_NAME] Notification of Confirmation Shortly after a booking" at bounding box center [353, 381] width 191 height 29
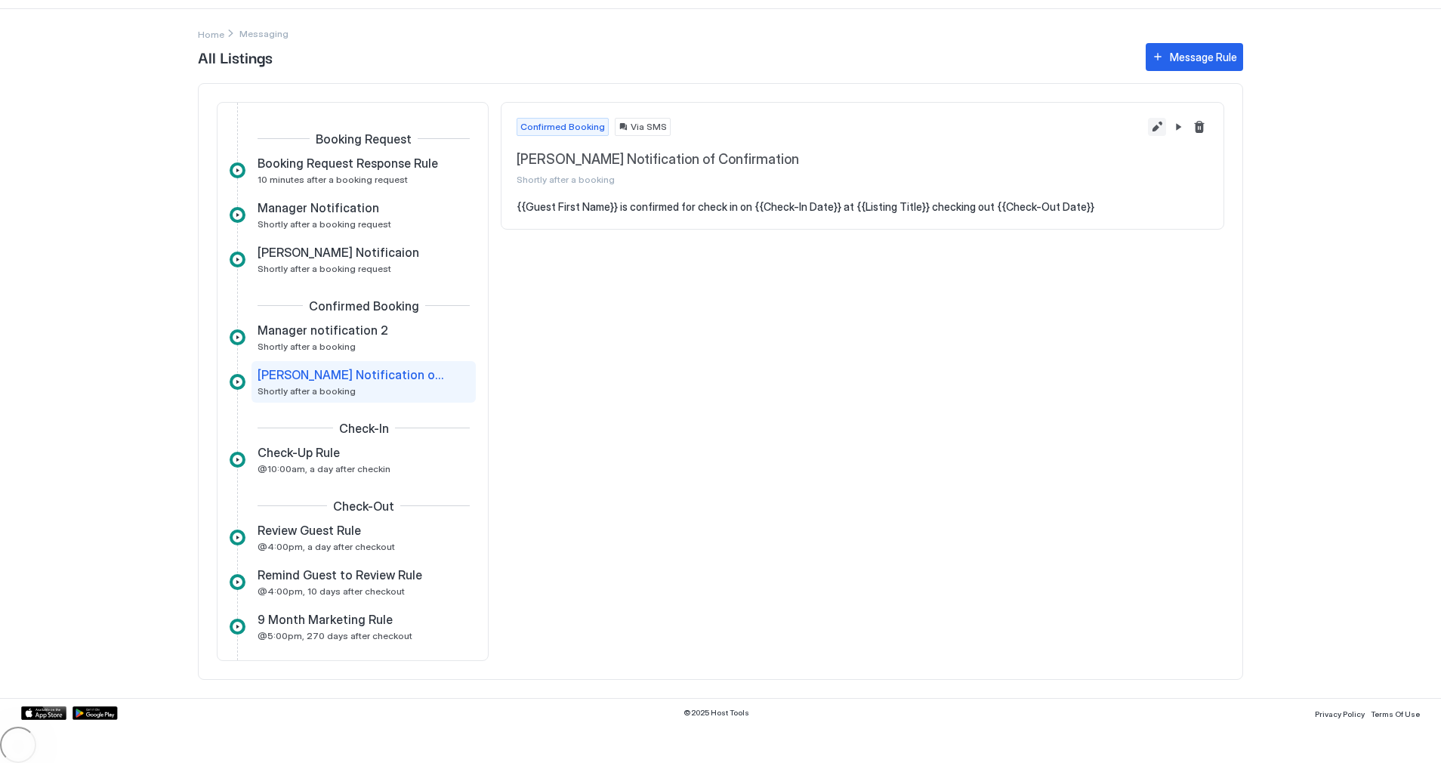
click at [1161, 122] on button "Edit message rule" at bounding box center [1157, 127] width 18 height 18
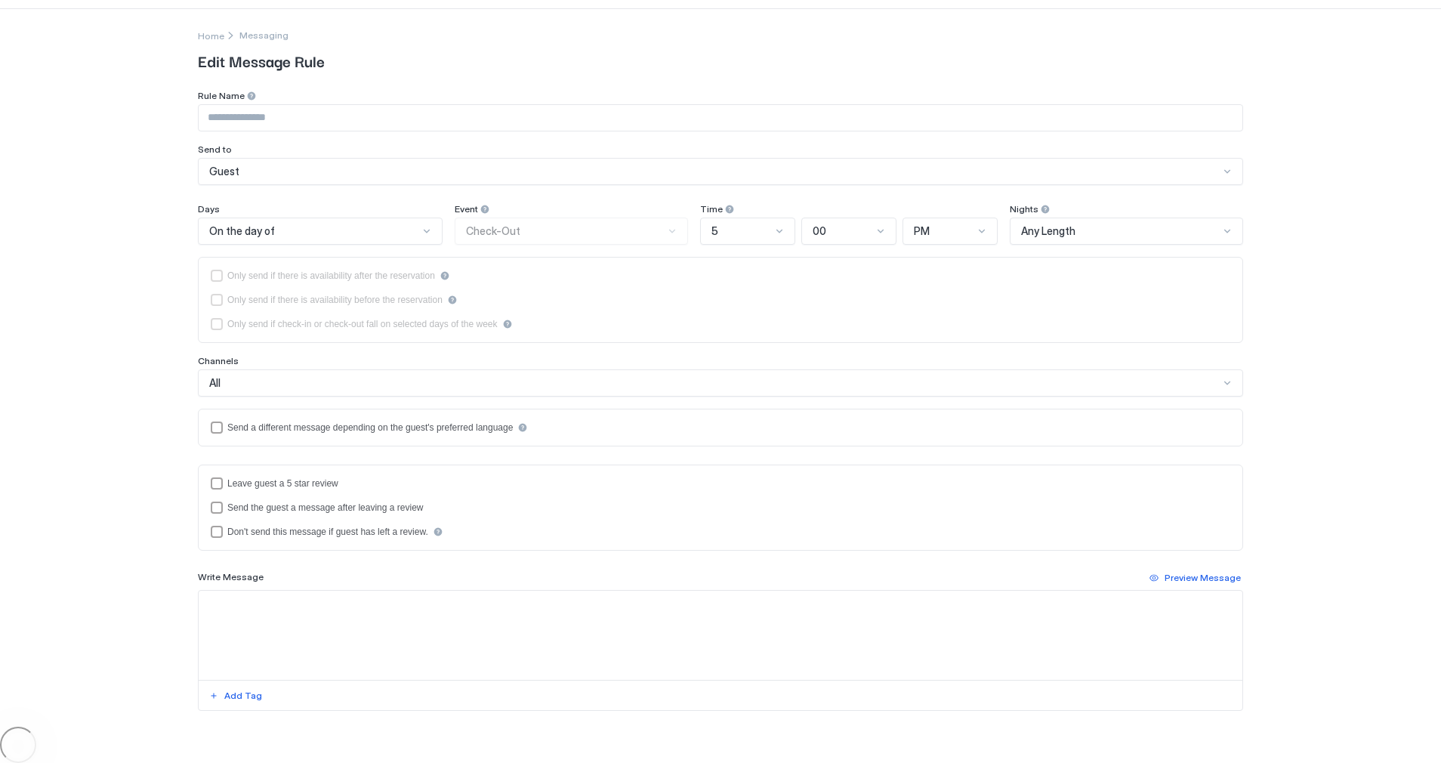
type input "**********"
type textarea "**********"
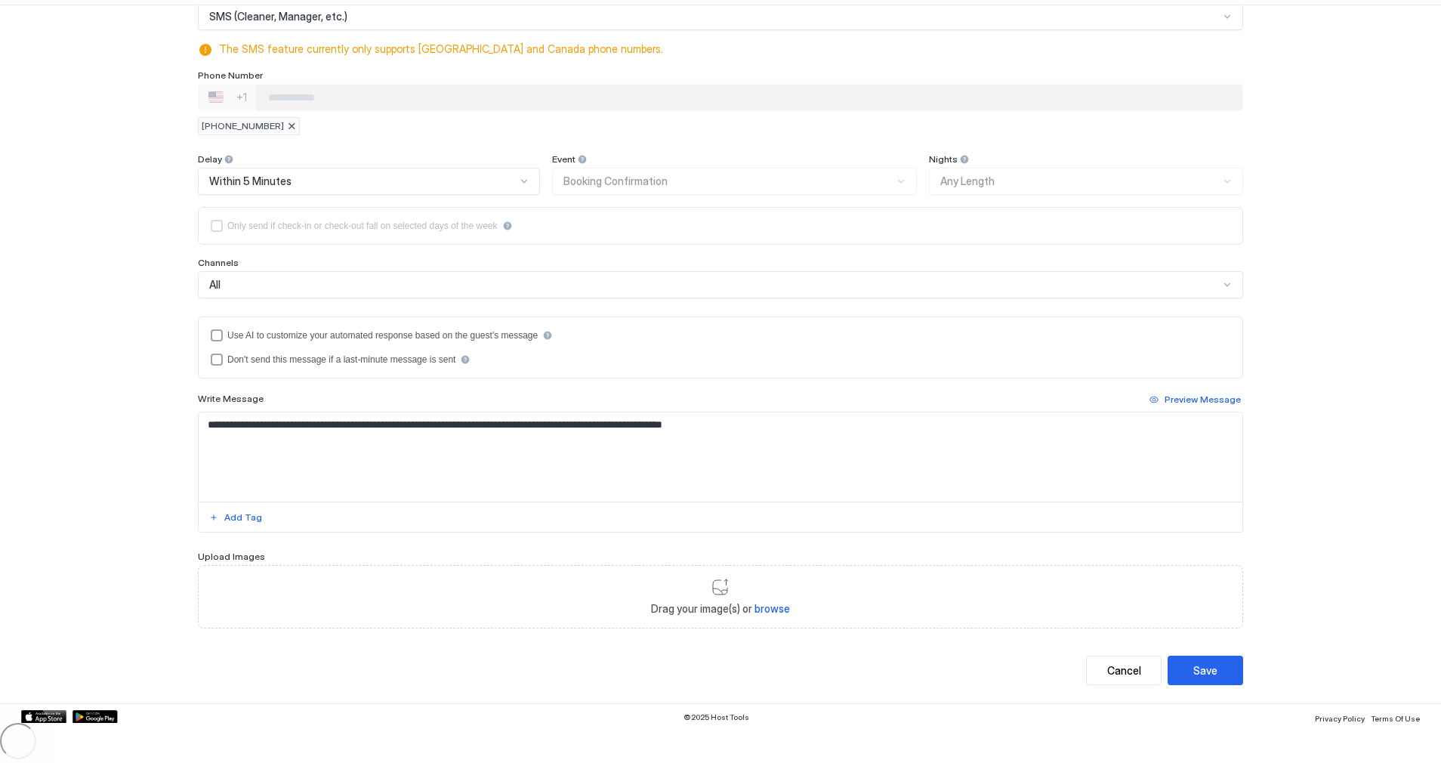
scroll to position [159, 0]
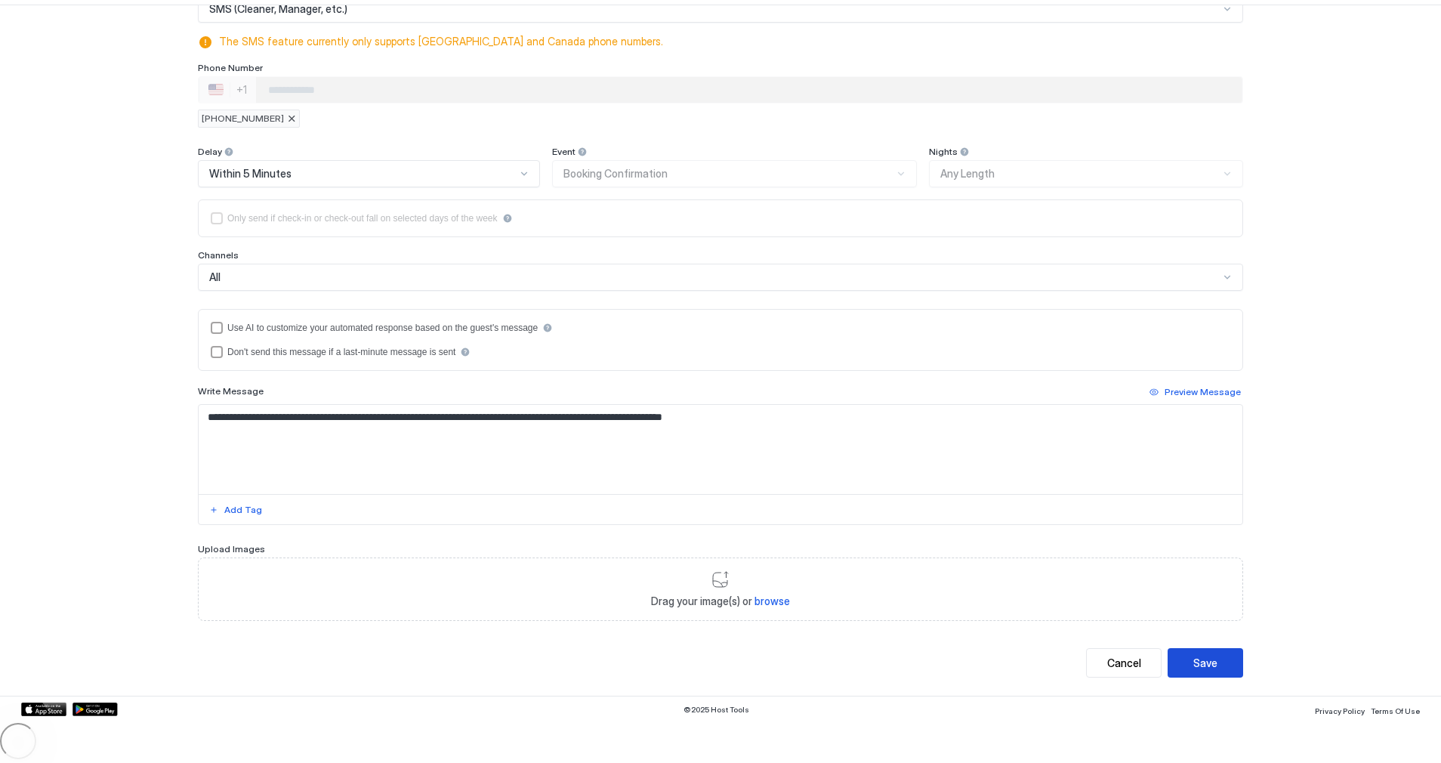
click at [1184, 651] on button "Save" at bounding box center [1206, 662] width 76 height 29
